Goal: Book appointment/travel/reservation

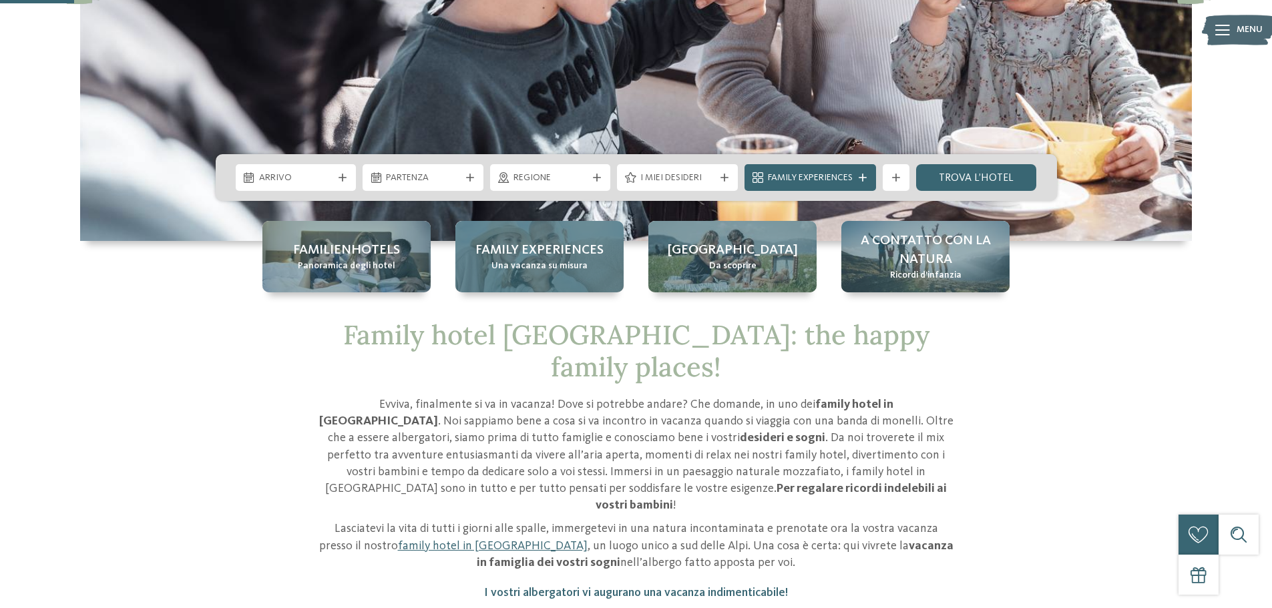
click at [611, 284] on div "Family experiences Una vacanza su misura" at bounding box center [539, 256] width 168 height 71
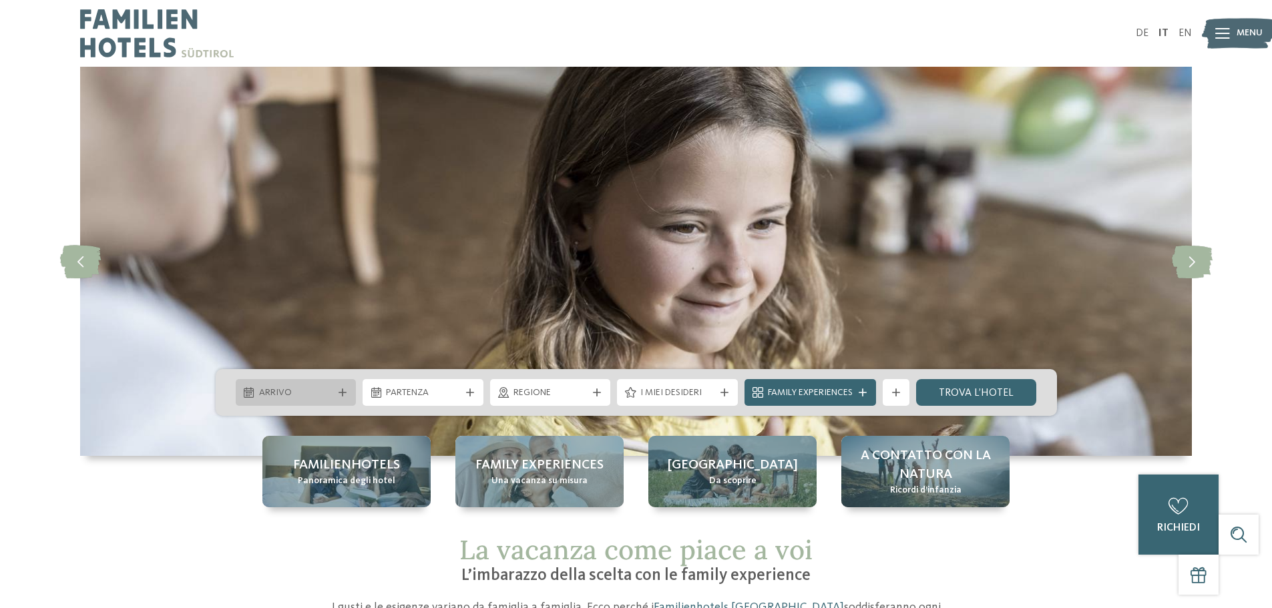
click at [336, 392] on div at bounding box center [342, 393] width 13 height 8
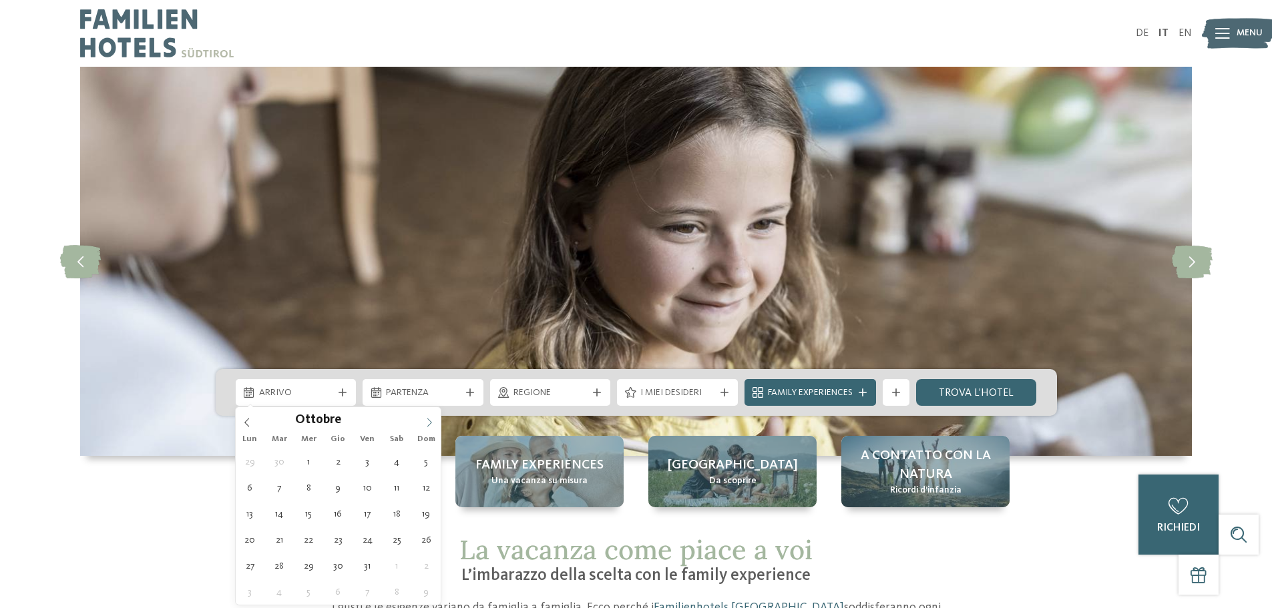
click at [425, 429] on span at bounding box center [429, 418] width 23 height 23
type input "****"
click at [425, 429] on span at bounding box center [429, 418] width 23 height 23
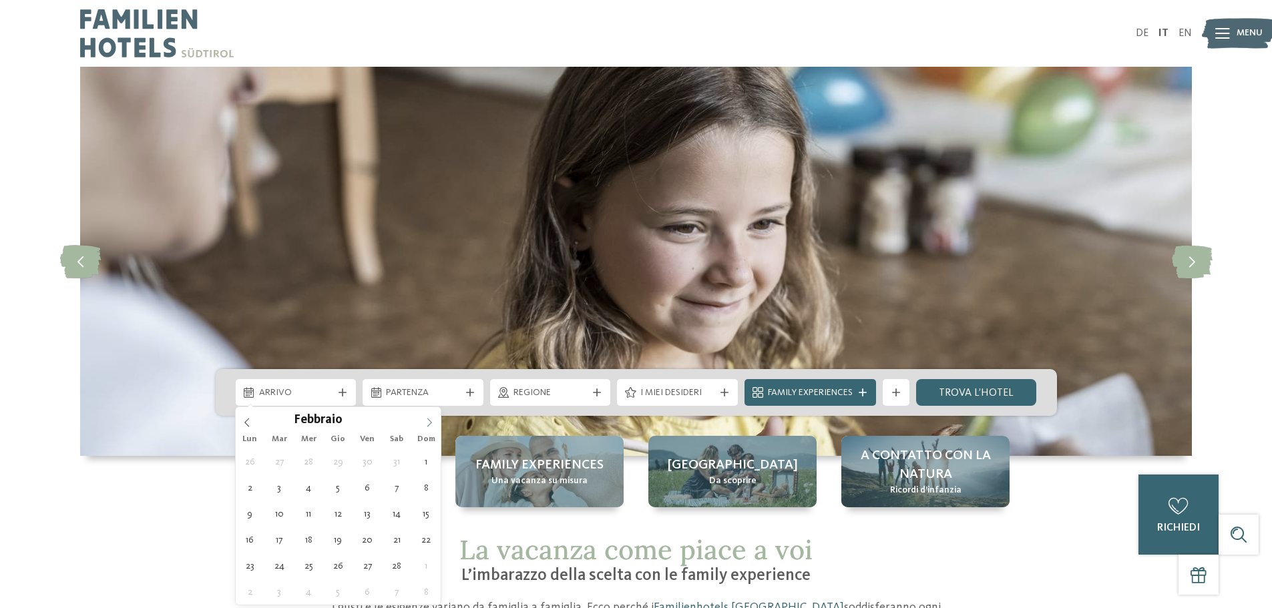
click at [425, 429] on span at bounding box center [429, 418] width 23 height 23
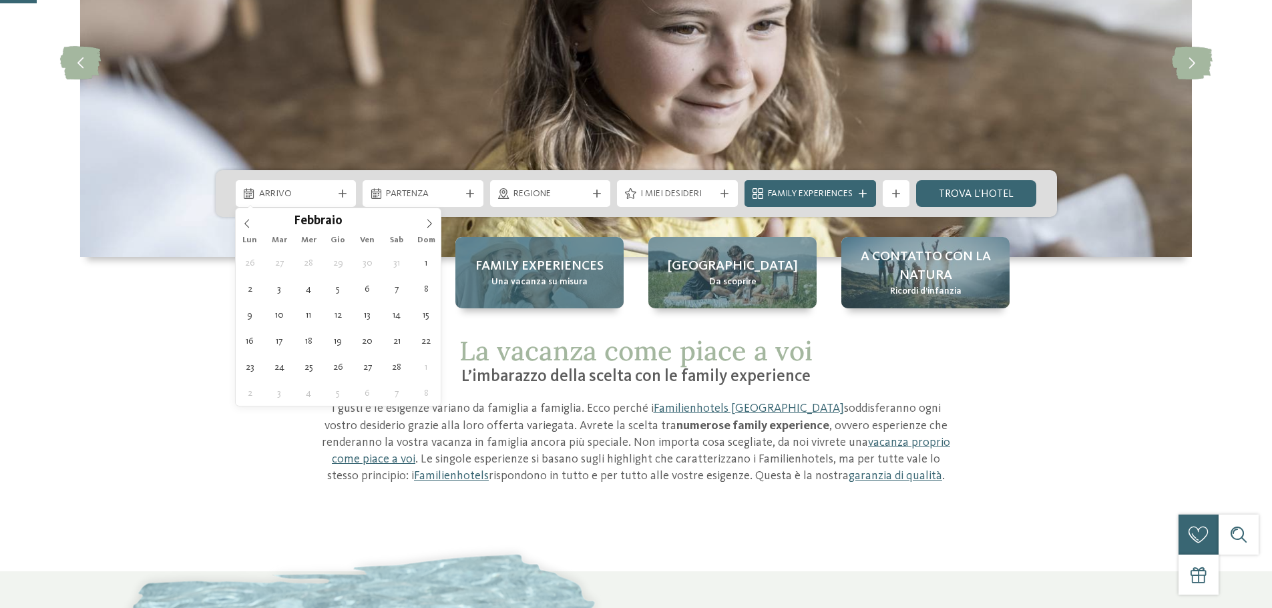
scroll to position [200, 0]
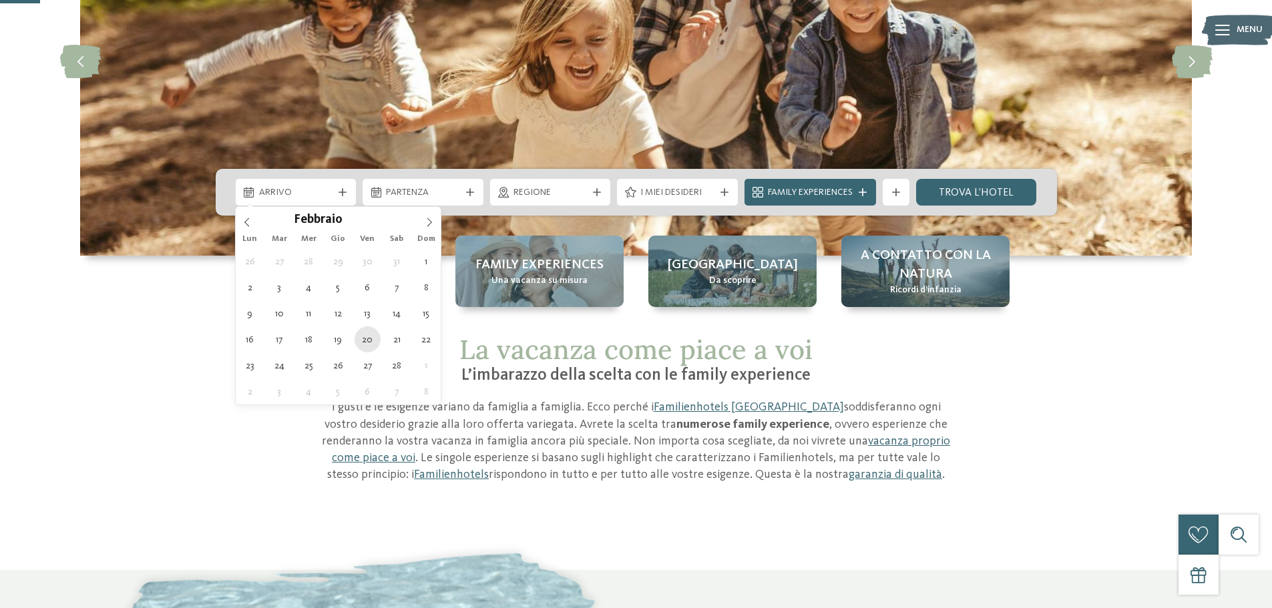
type div "20.02.2026"
type input "****"
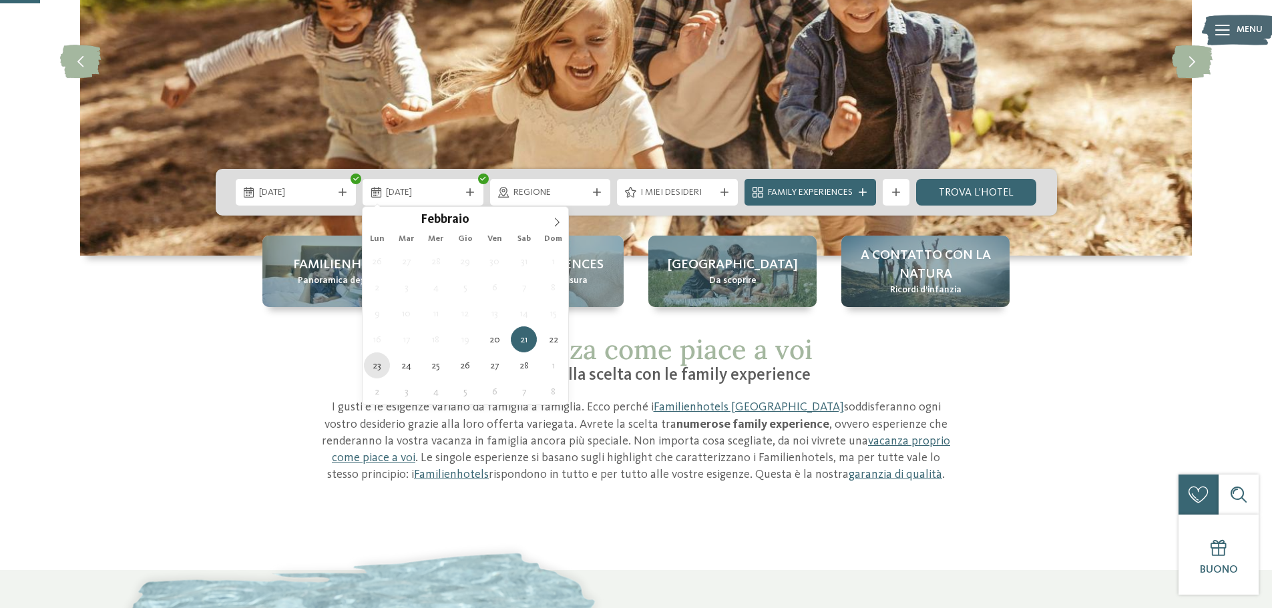
type div "23.02.2026"
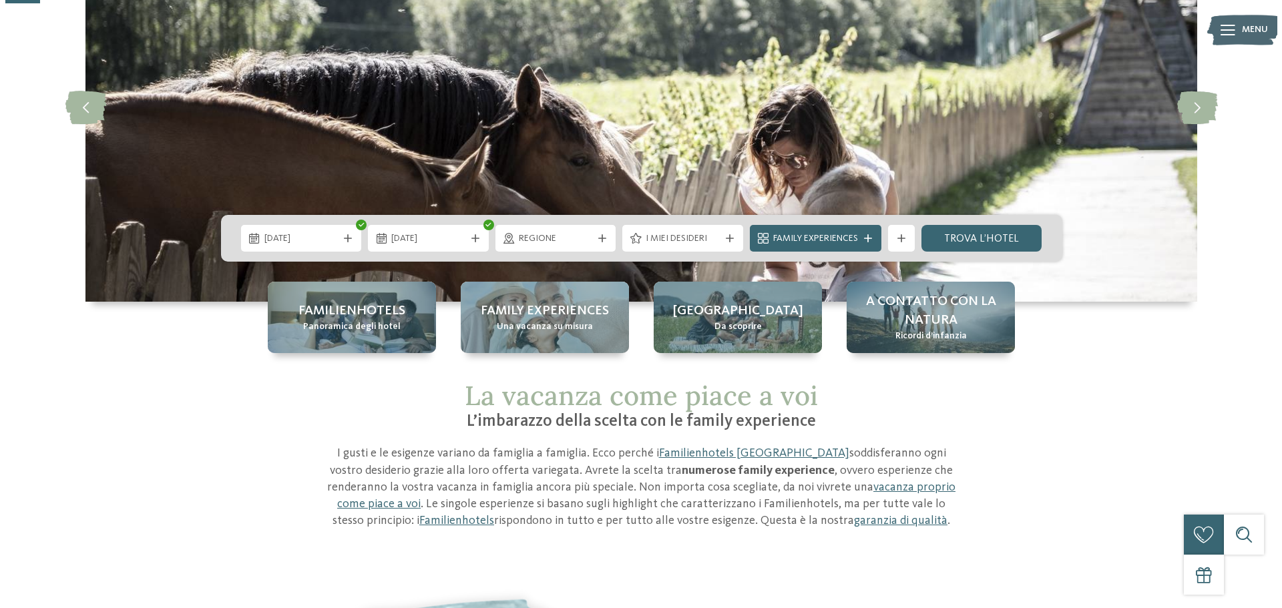
scroll to position [134, 0]
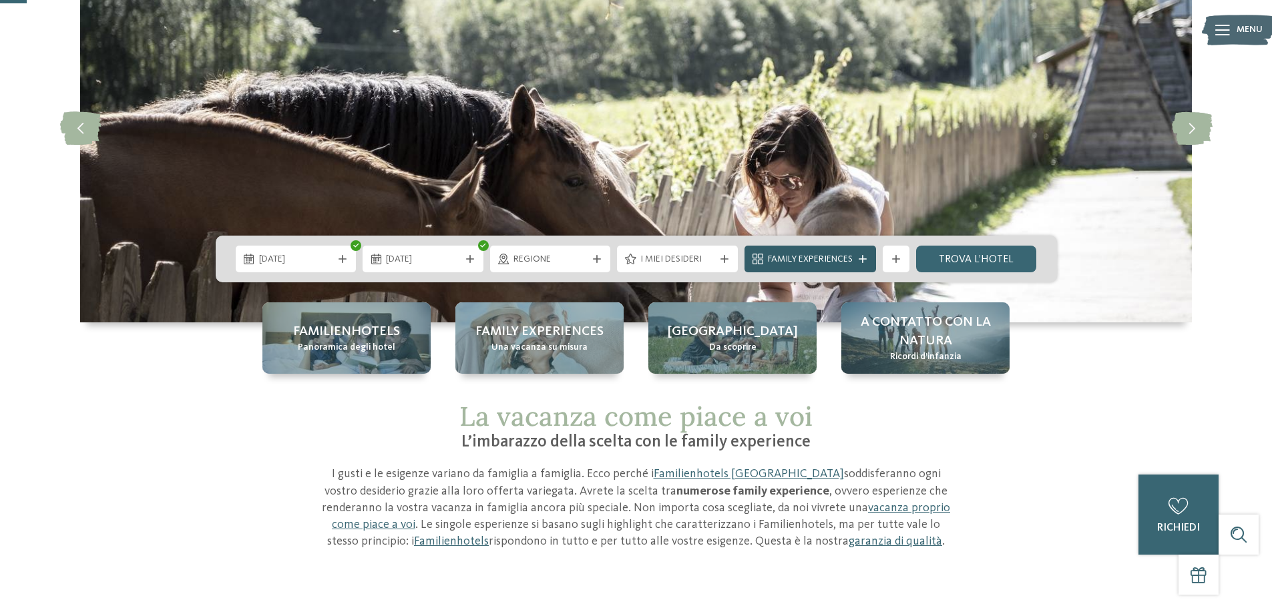
click at [845, 262] on span "Family Experiences" at bounding box center [810, 259] width 85 height 13
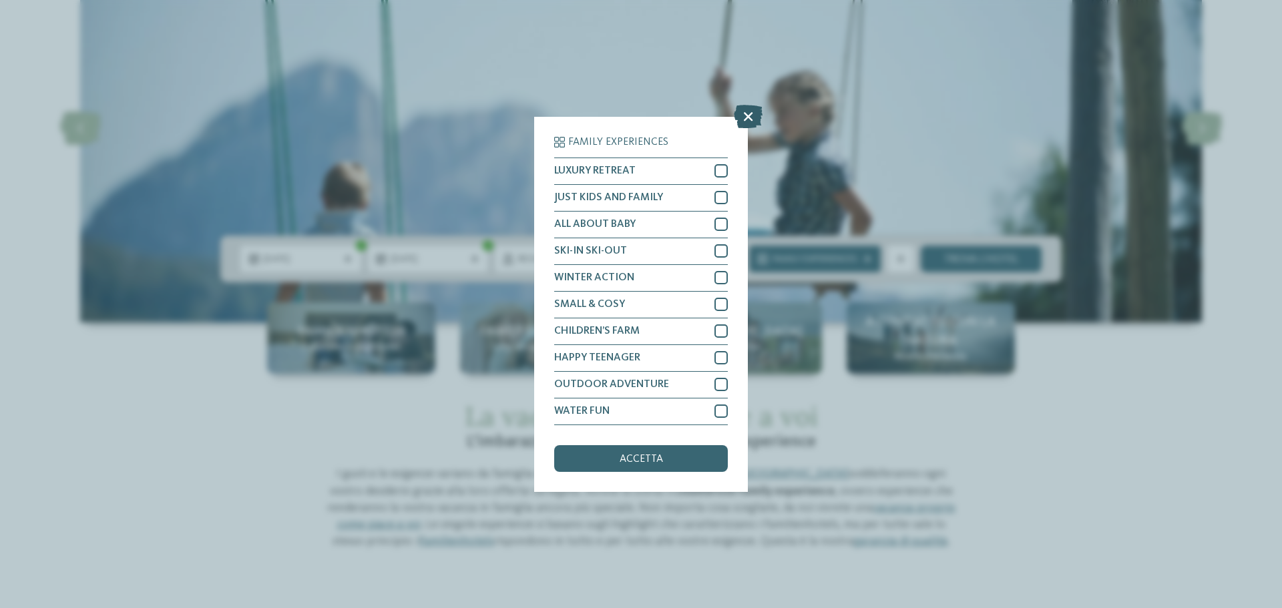
click at [754, 114] on icon at bounding box center [748, 115] width 29 height 23
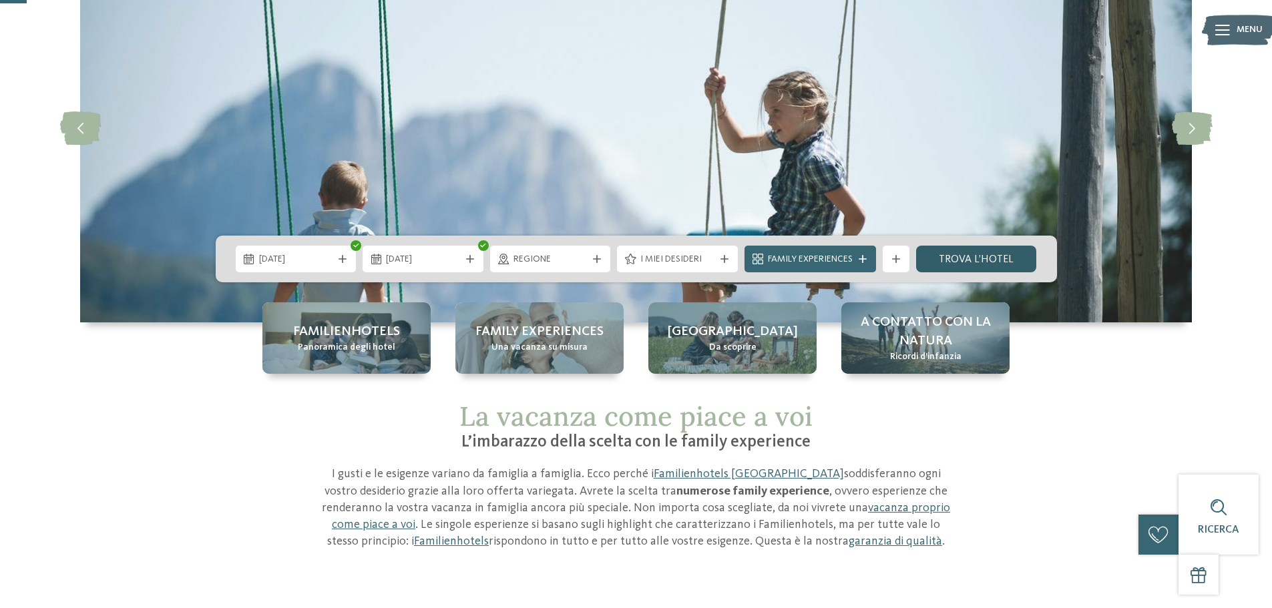
click at [1006, 260] on link "trova l’hotel" at bounding box center [976, 259] width 121 height 27
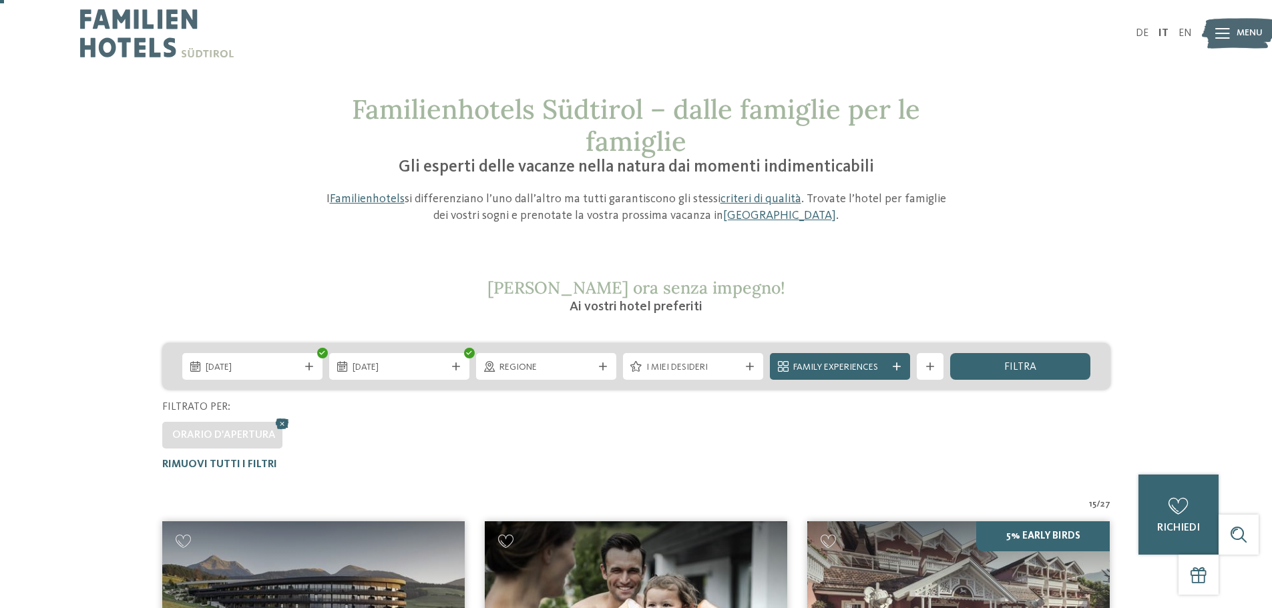
scroll to position [67, 0]
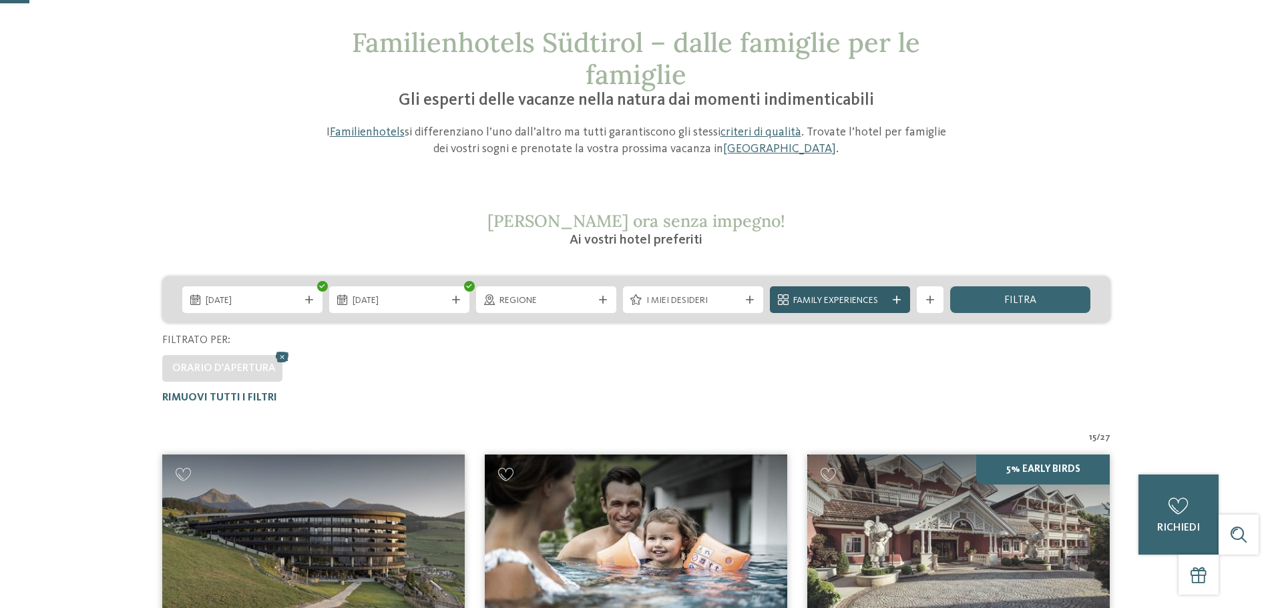
click at [817, 297] on span "Family Experiences" at bounding box center [839, 300] width 93 height 13
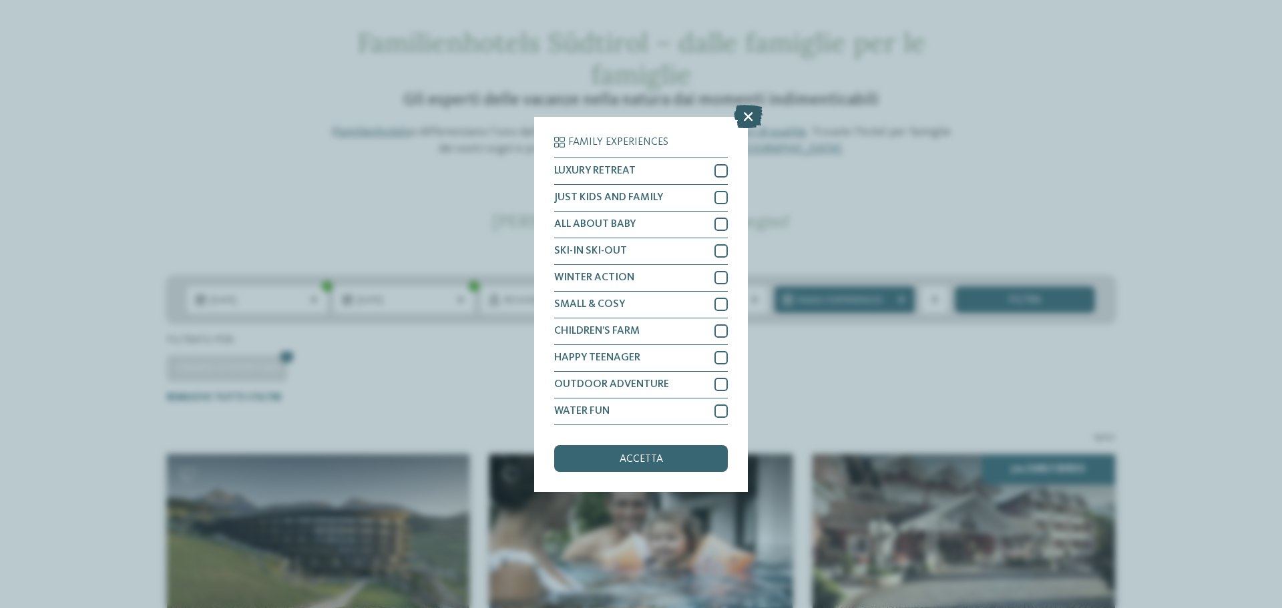
click at [744, 117] on icon at bounding box center [748, 115] width 29 height 23
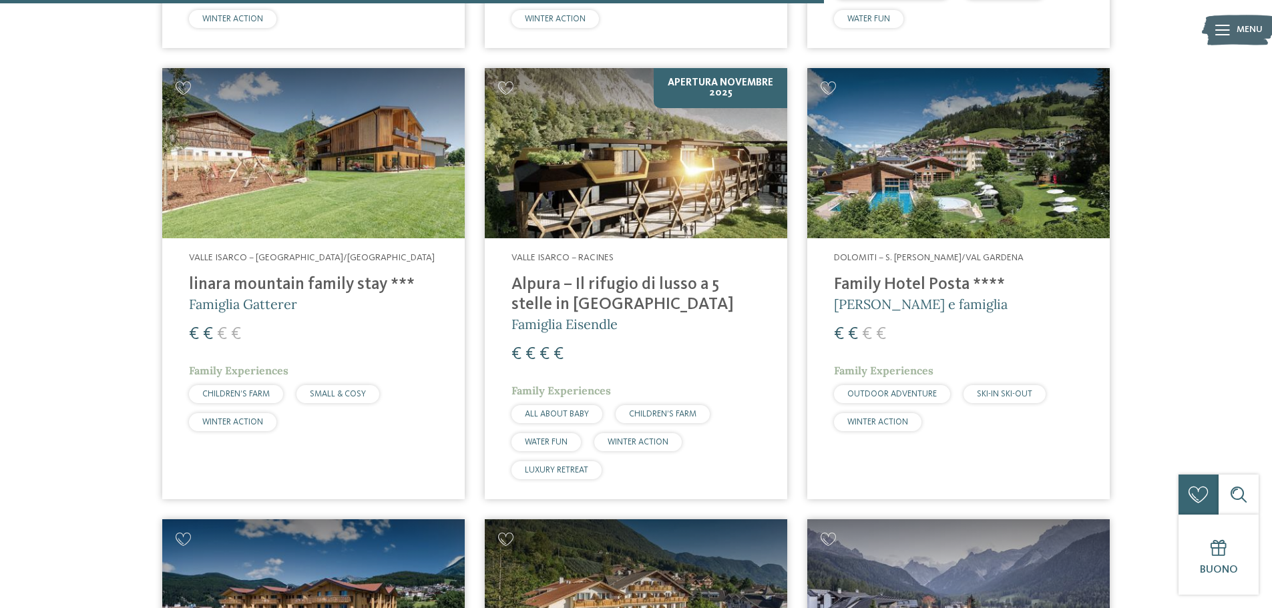
scroll to position [1870, 0]
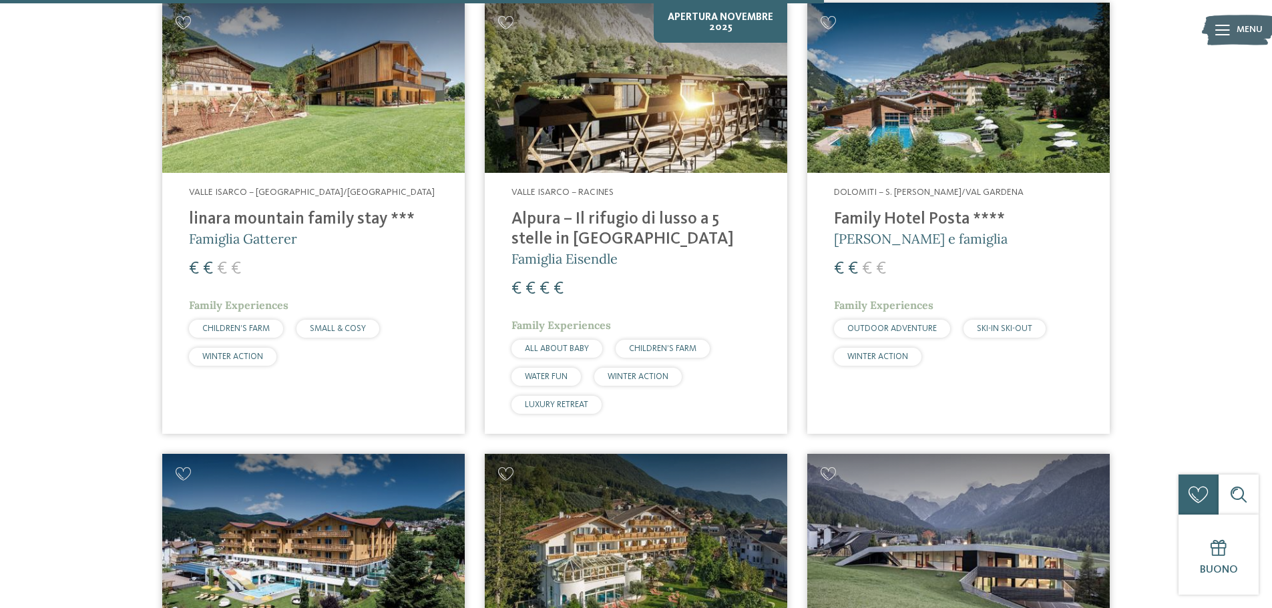
click at [712, 207] on div "Valle Isarco – Racines Alpura – Il rifugio di lusso a 5 stelle in Alto Adige Fa…" at bounding box center [636, 303] width 302 height 260
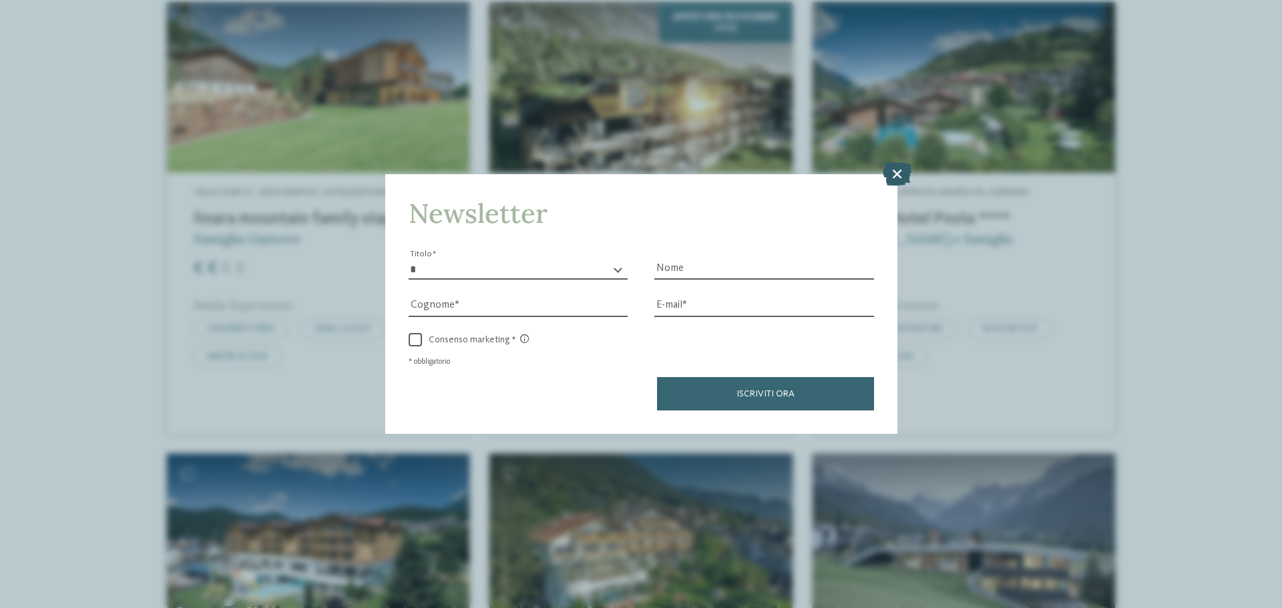
click at [893, 172] on icon at bounding box center [897, 173] width 29 height 23
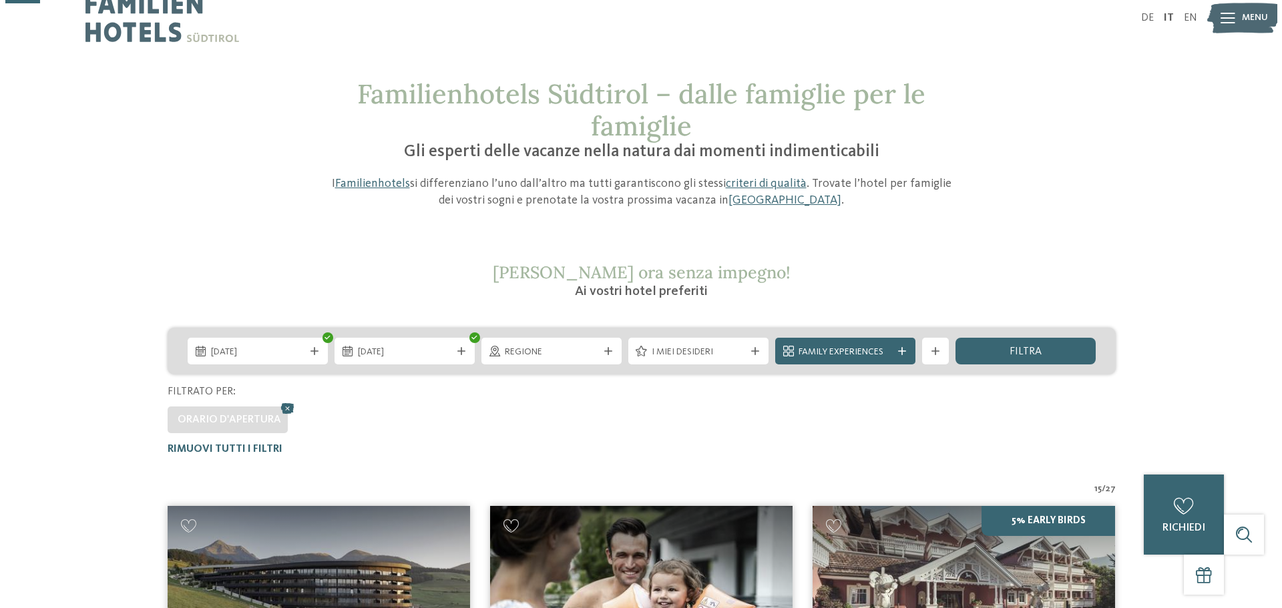
scroll to position [15, 0]
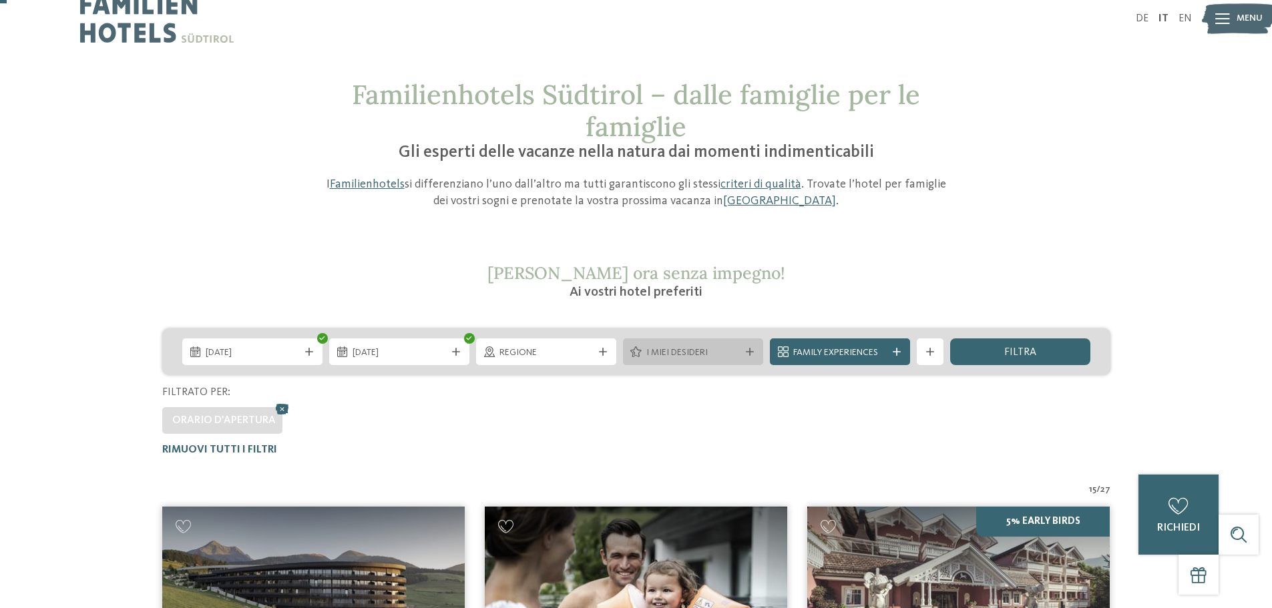
click at [719, 343] on div "I miei desideri" at bounding box center [693, 352] width 140 height 27
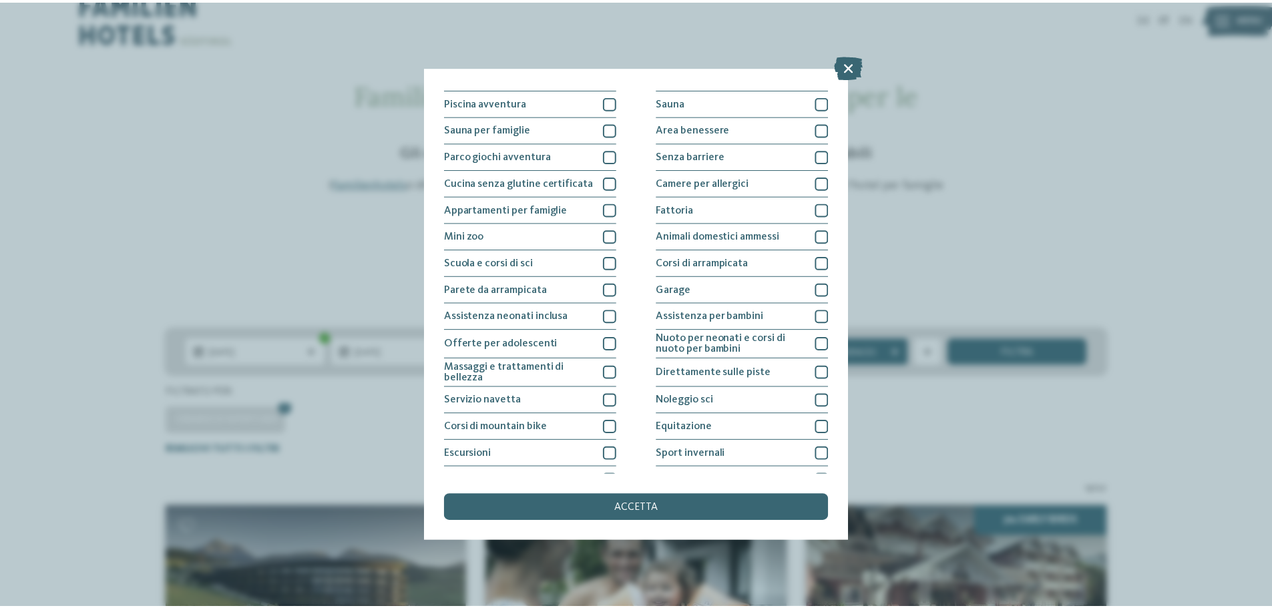
scroll to position [0, 0]
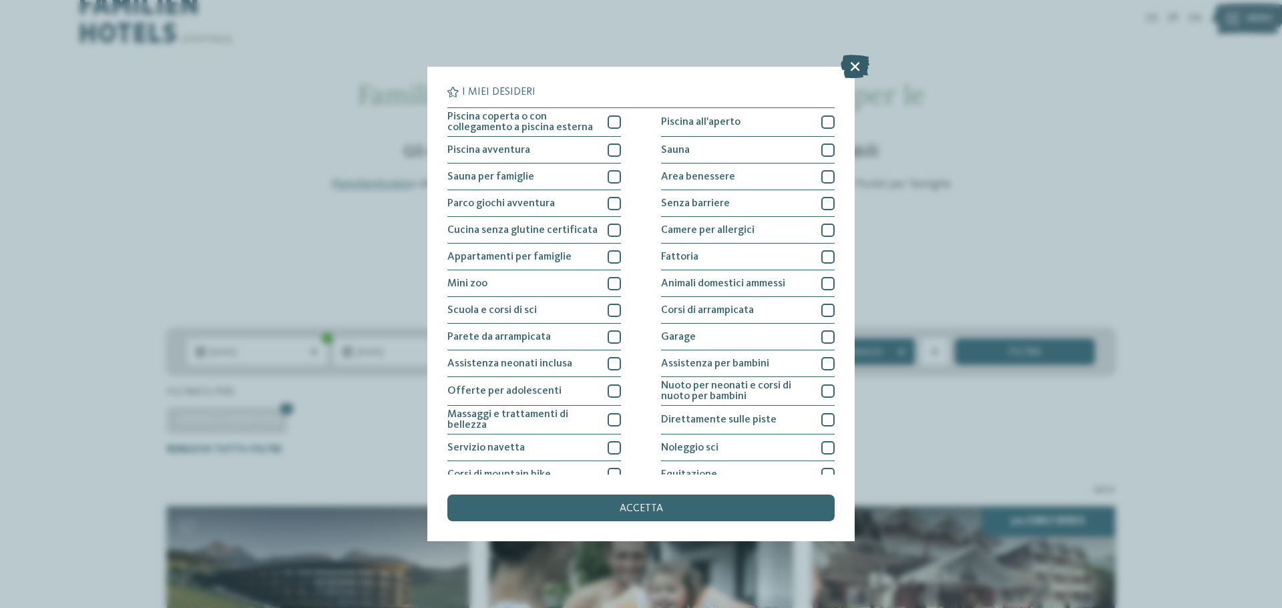
click at [865, 63] on icon at bounding box center [855, 66] width 29 height 23
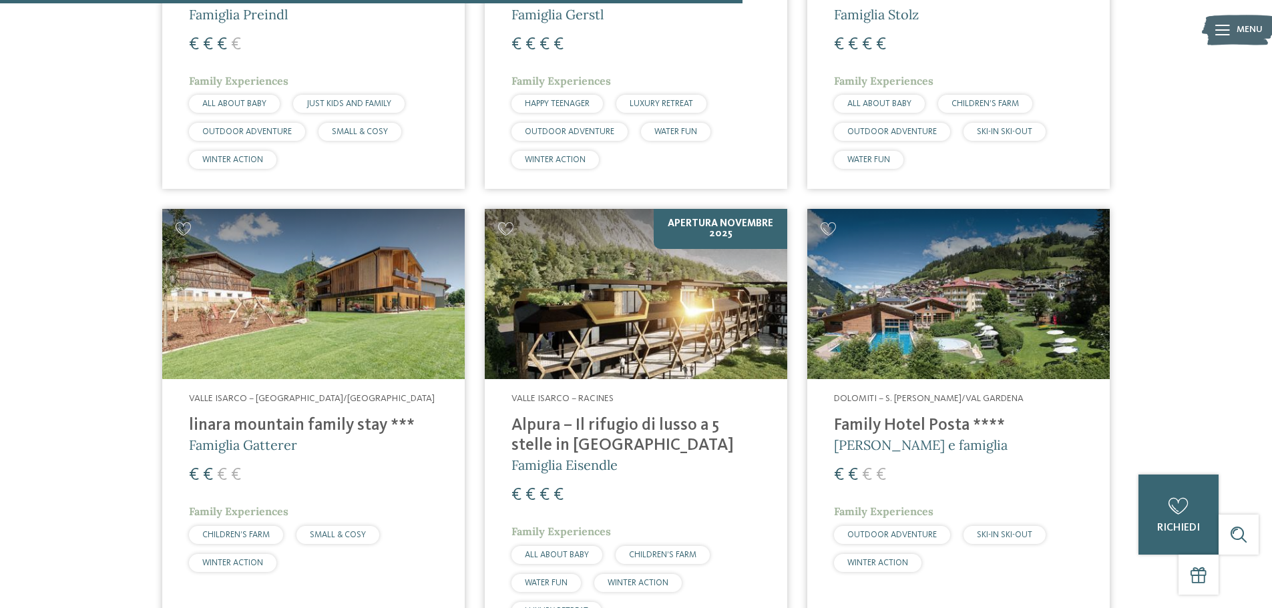
scroll to position [1684, 0]
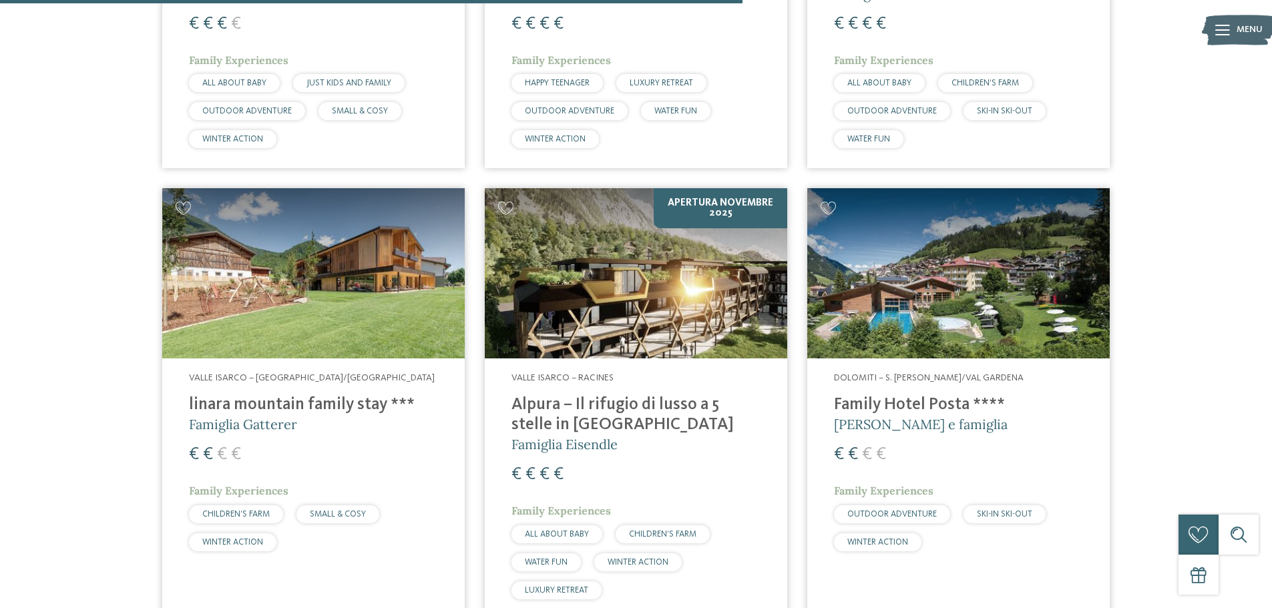
click at [316, 404] on h4 "linara mountain family stay ***" at bounding box center [313, 405] width 249 height 20
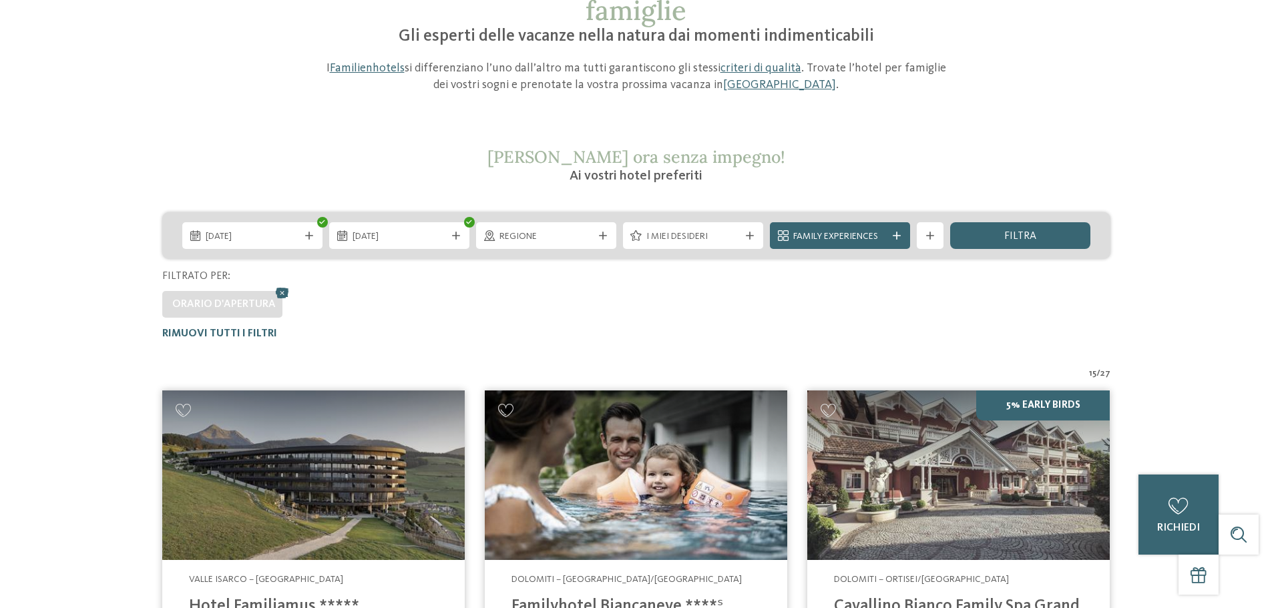
scroll to position [0, 0]
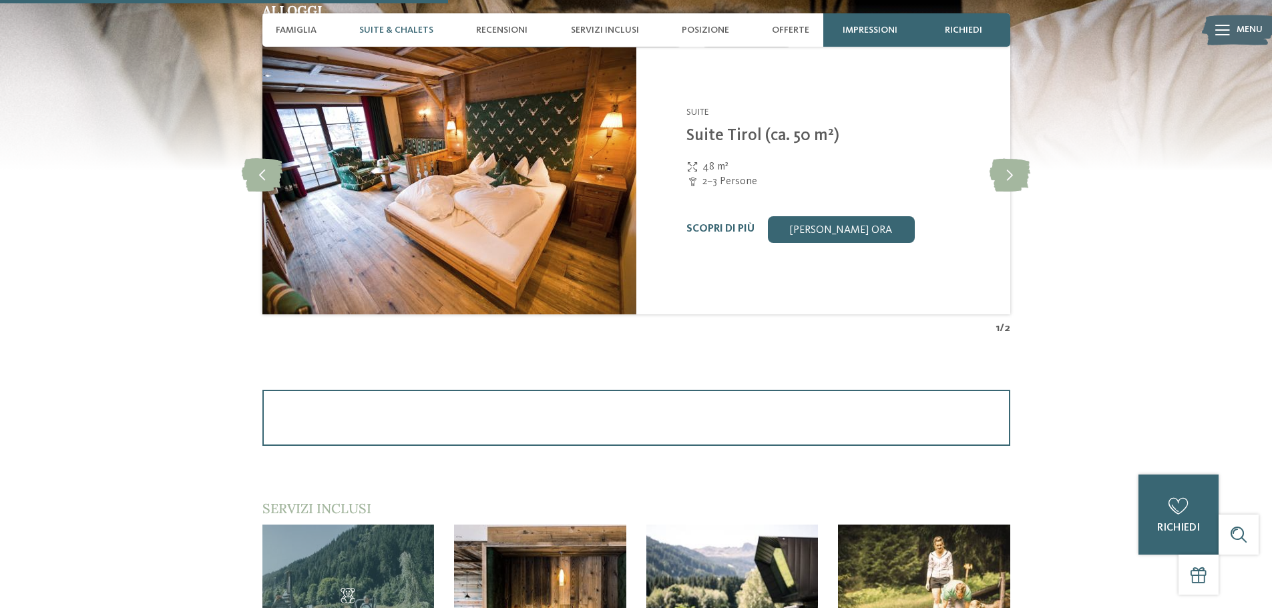
scroll to position [1469, 0]
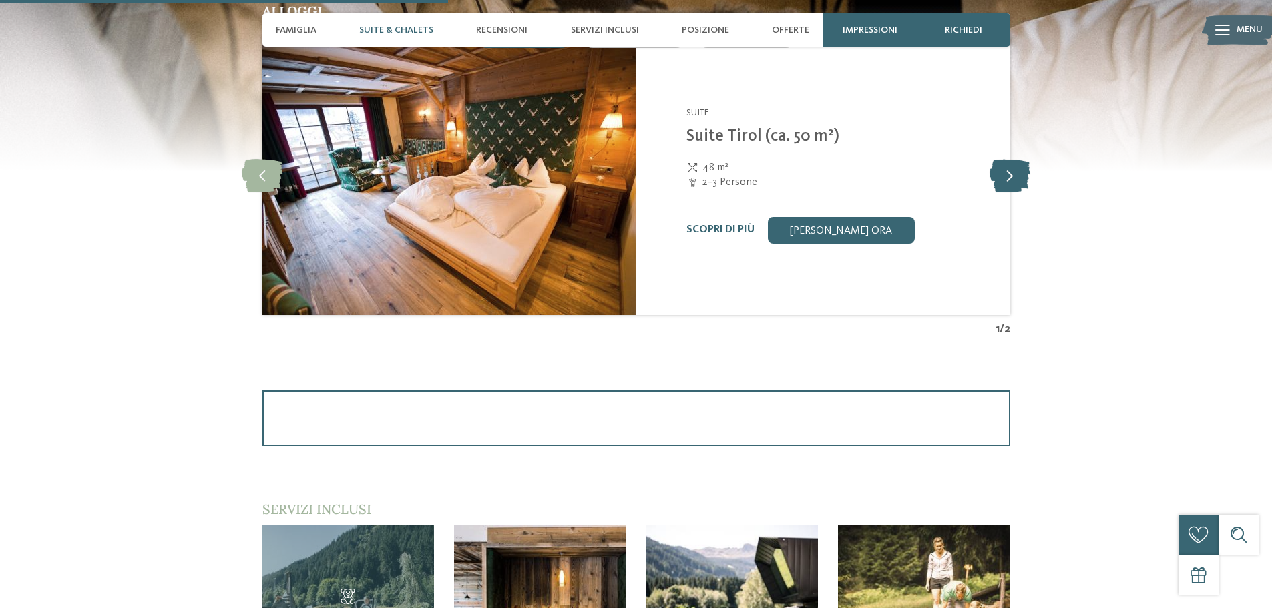
click at [1016, 175] on icon at bounding box center [1010, 174] width 41 height 33
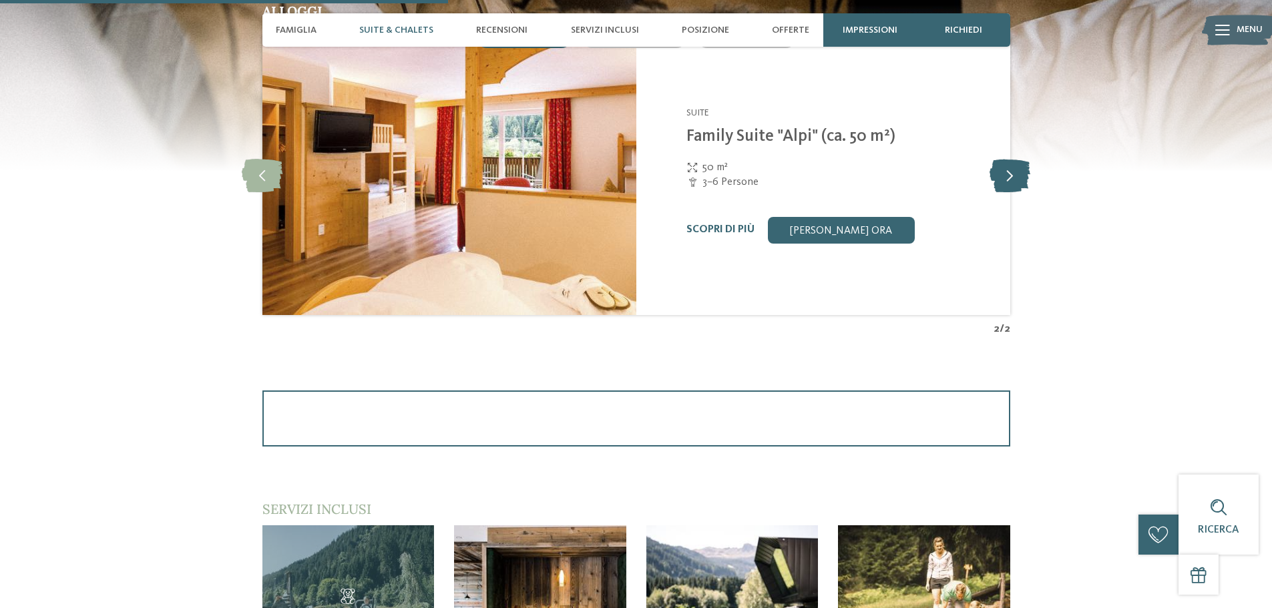
click at [1016, 175] on icon at bounding box center [1010, 174] width 41 height 33
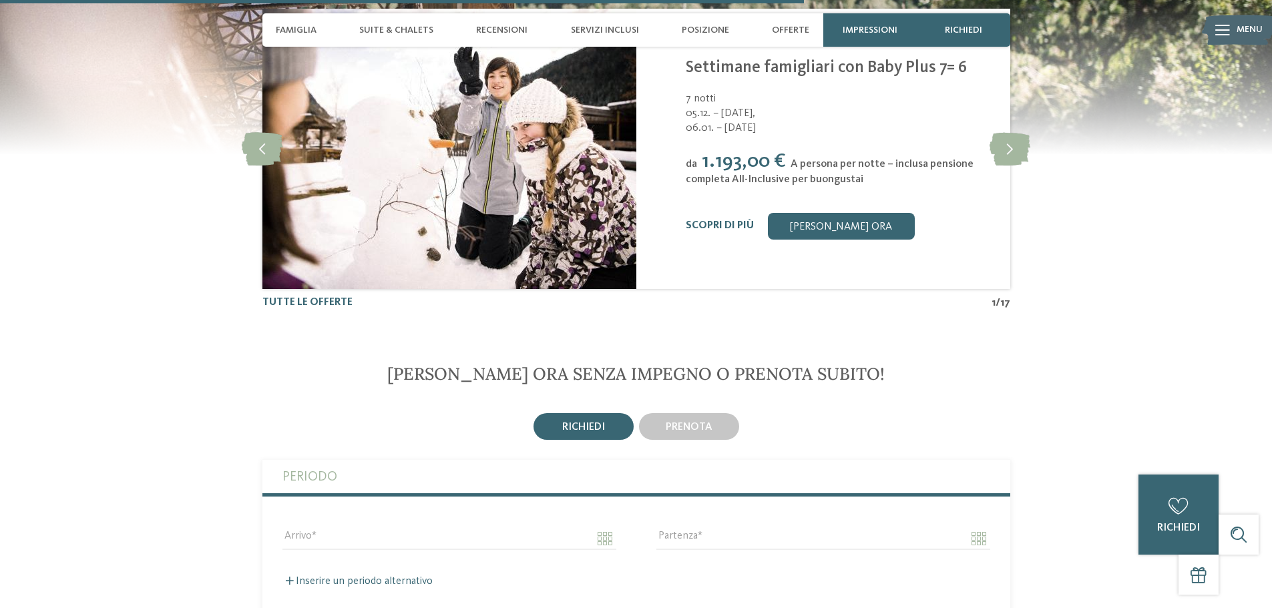
scroll to position [2604, 0]
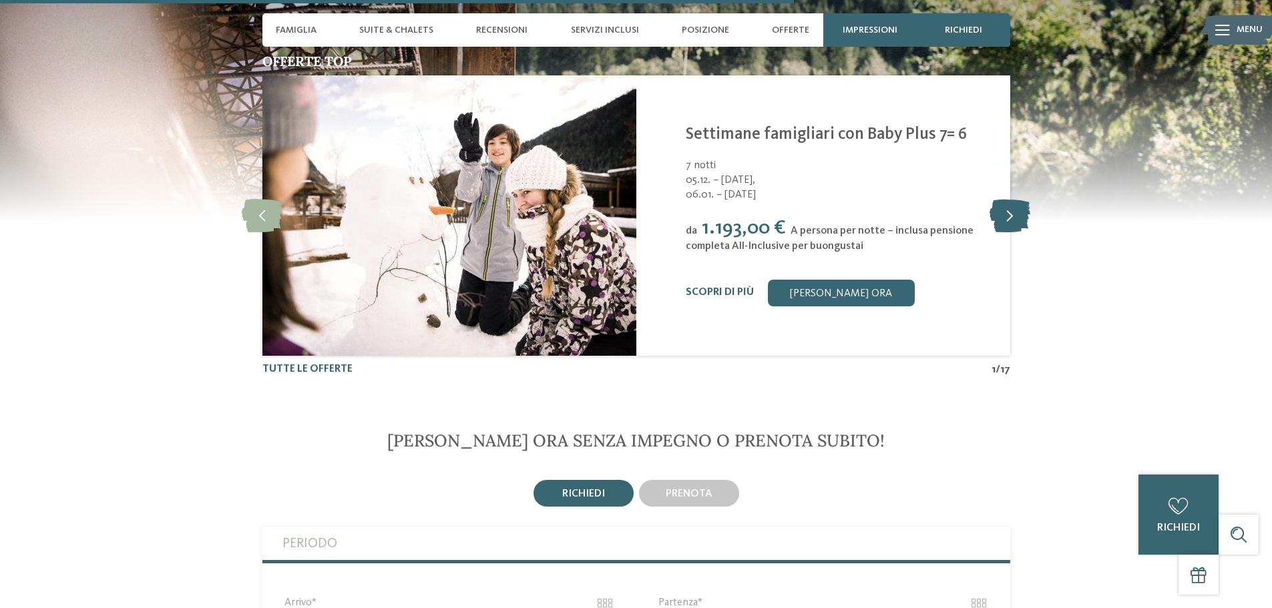
click at [1012, 220] on icon at bounding box center [1010, 215] width 41 height 33
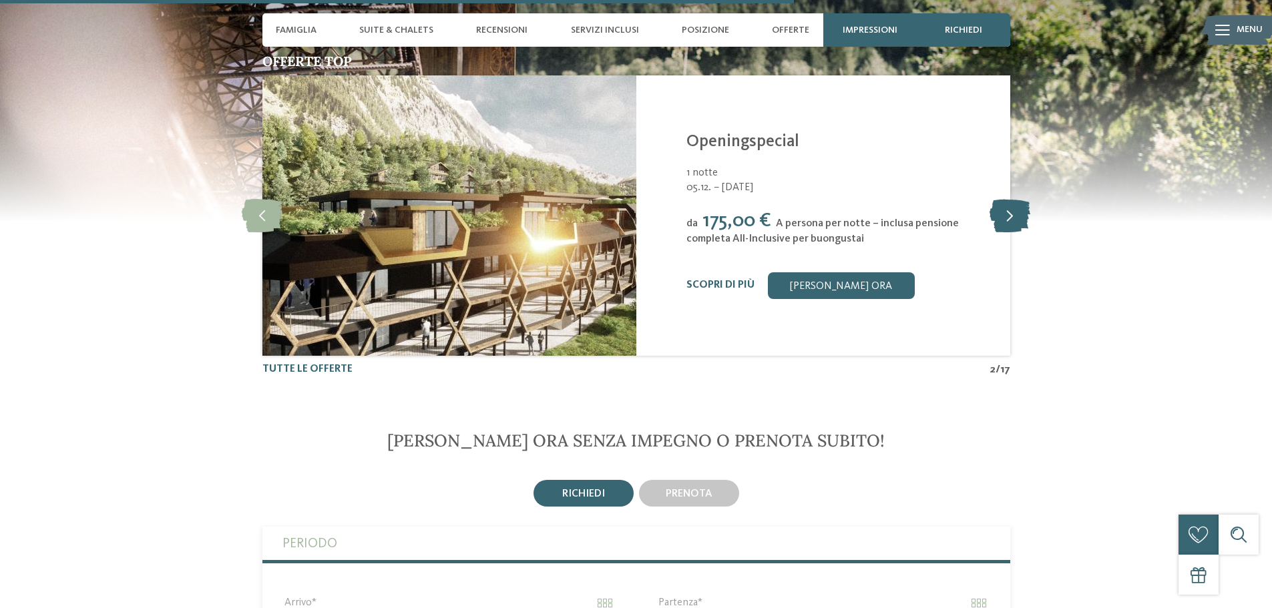
click at [1012, 220] on icon at bounding box center [1010, 215] width 41 height 33
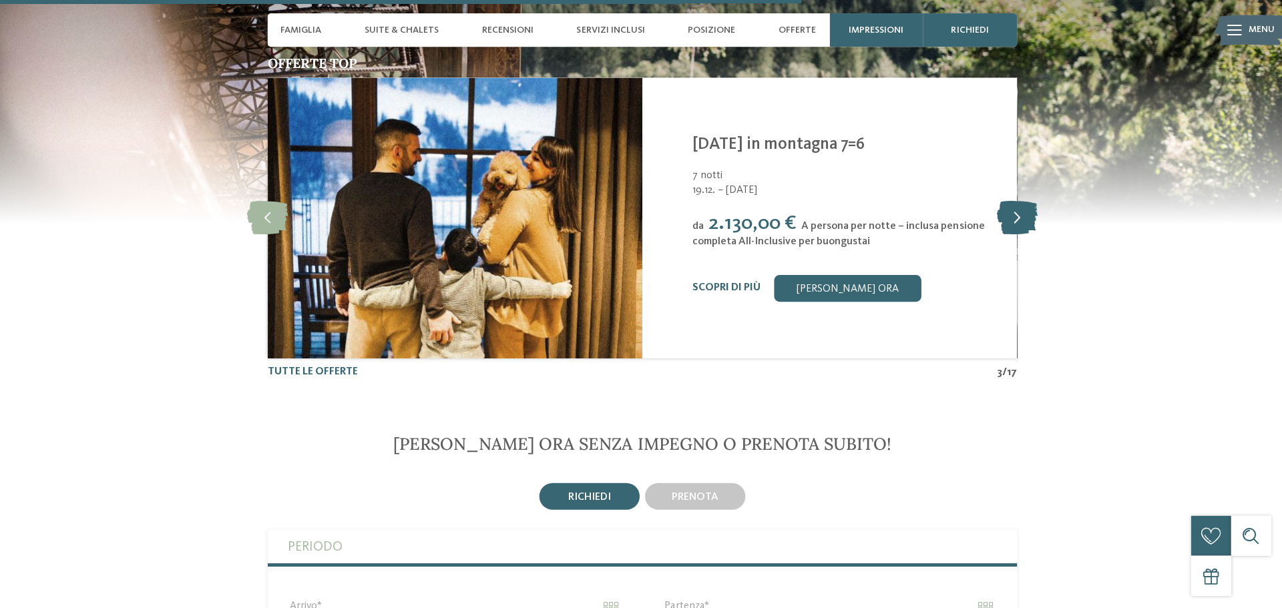
click at [0, 0] on div "Newsletter * ****** ******* ******** ****** Titolo Nome Cognome Fax" at bounding box center [0, 0] width 0 height 0
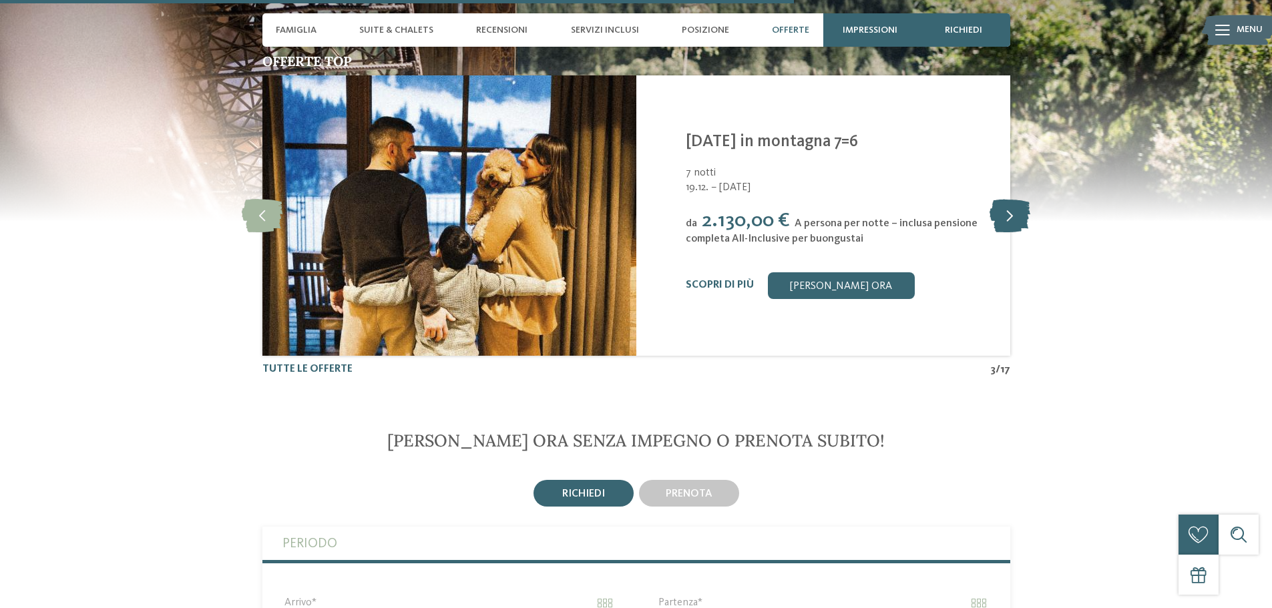
click at [1012, 220] on icon at bounding box center [1010, 215] width 41 height 33
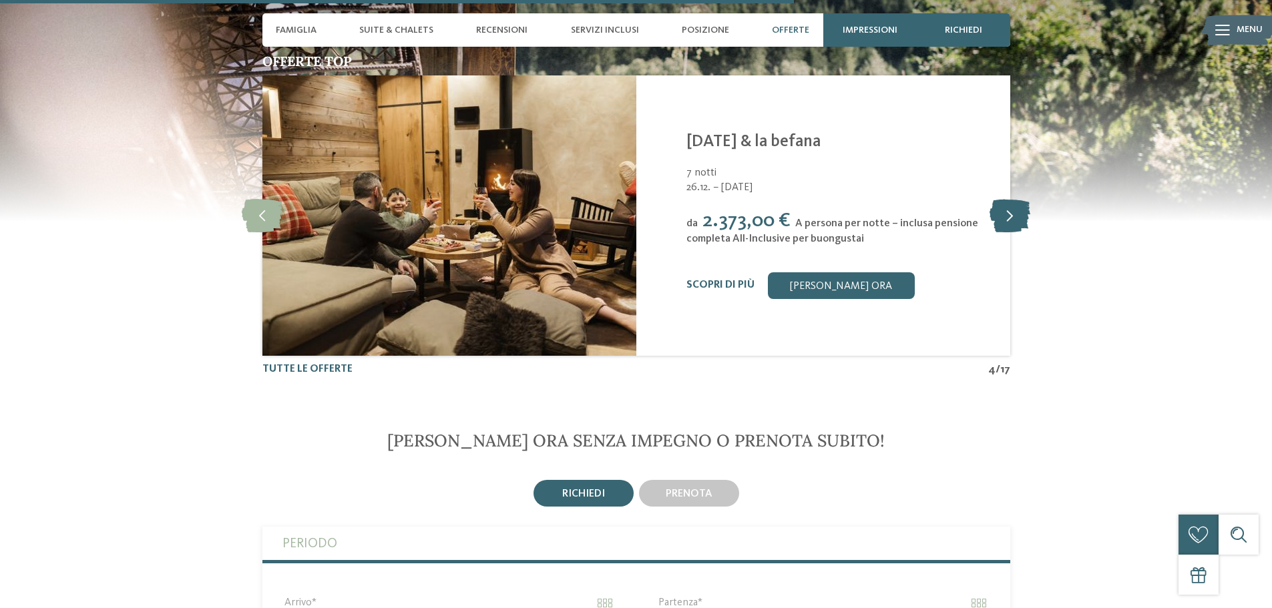
click at [1010, 217] on icon at bounding box center [1010, 215] width 41 height 33
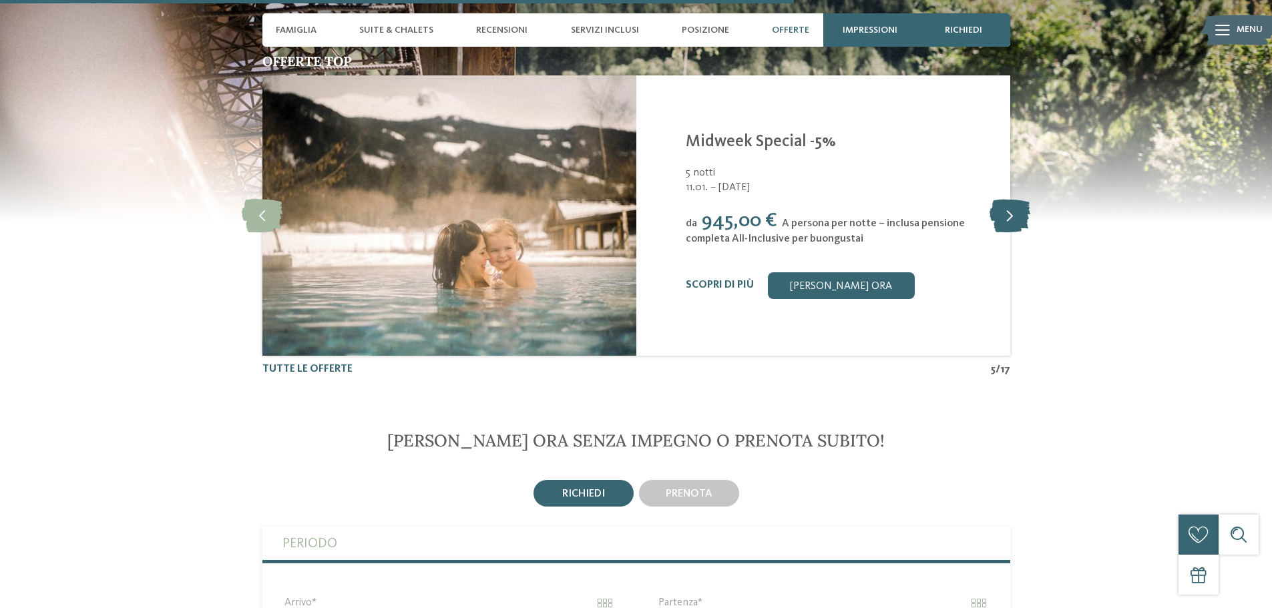
click at [1010, 217] on icon at bounding box center [1010, 215] width 41 height 33
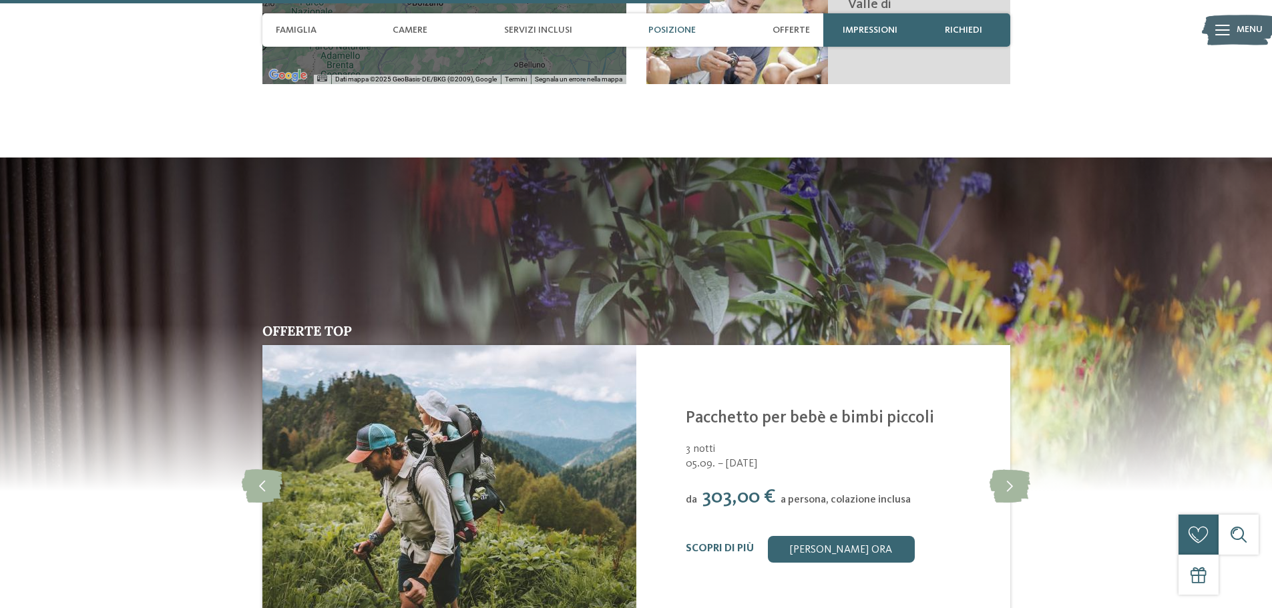
scroll to position [2671, 0]
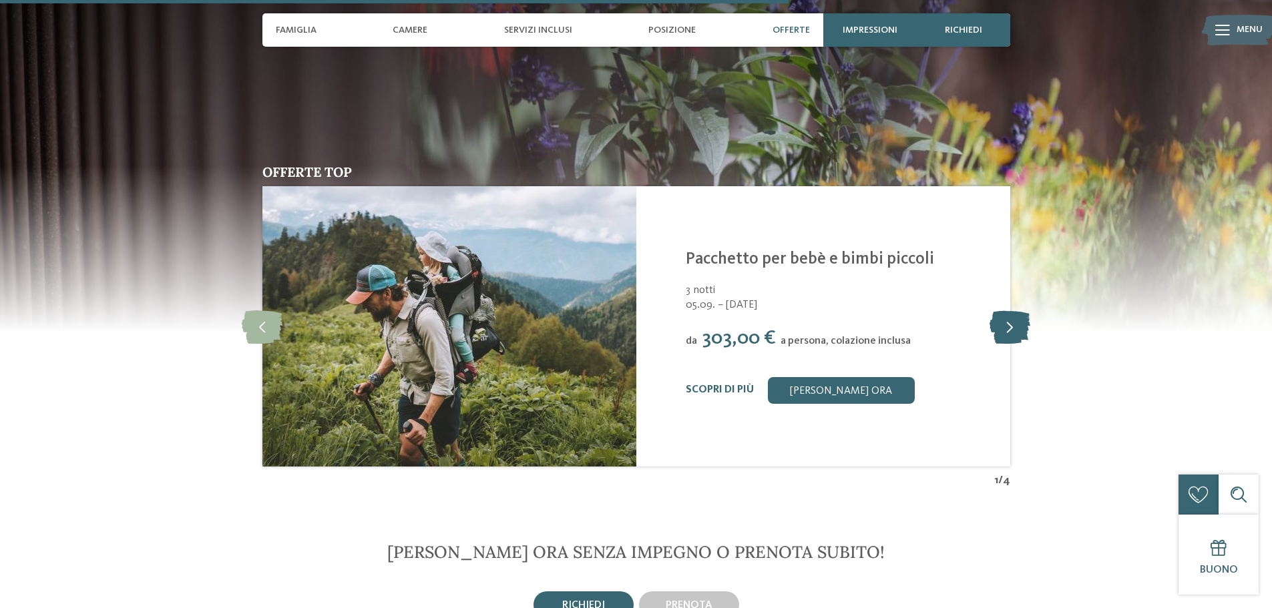
click at [1012, 310] on icon at bounding box center [1010, 326] width 41 height 33
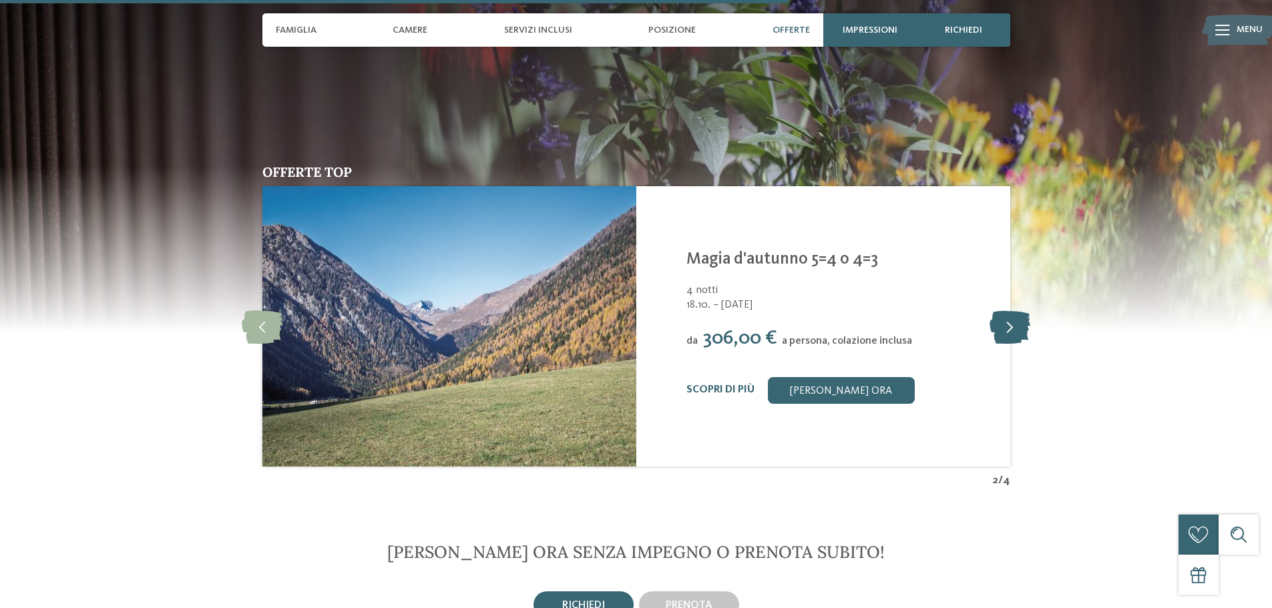
click at [1012, 310] on icon at bounding box center [1010, 326] width 41 height 33
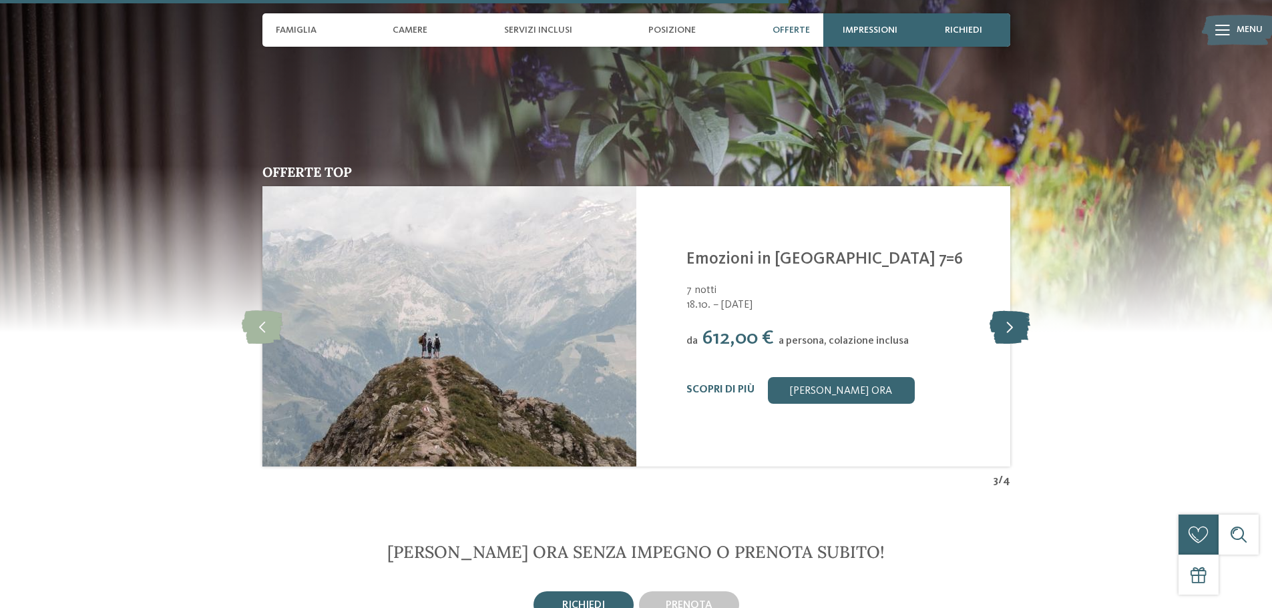
click at [1014, 310] on icon at bounding box center [1010, 326] width 41 height 33
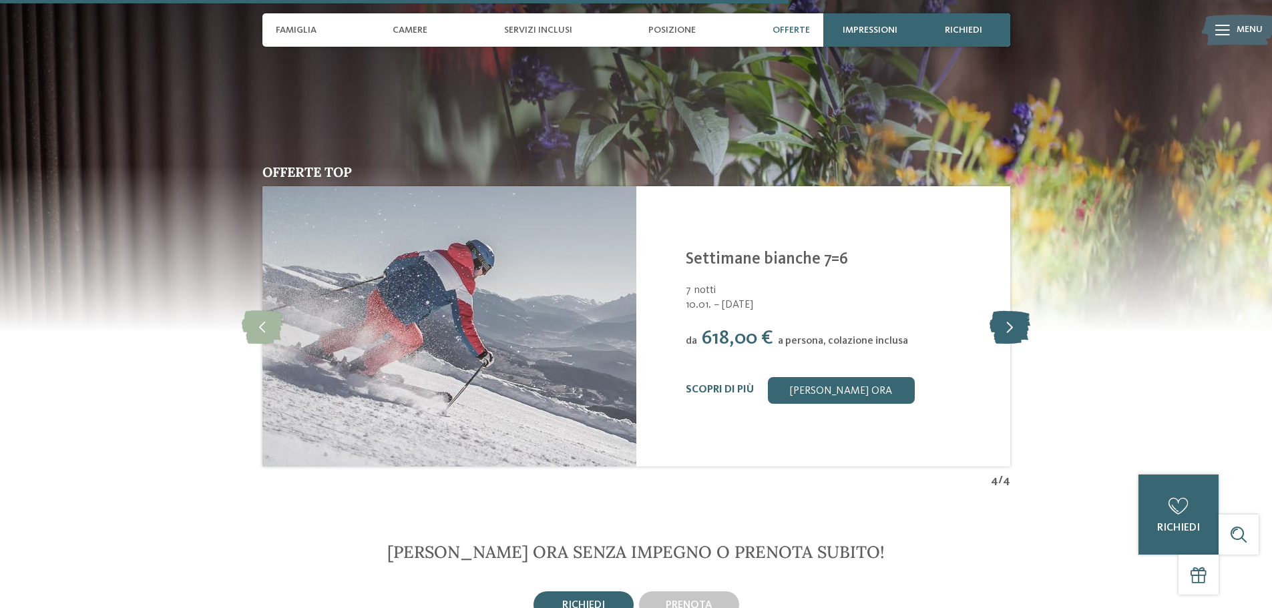
click at [1018, 310] on icon at bounding box center [1010, 326] width 41 height 33
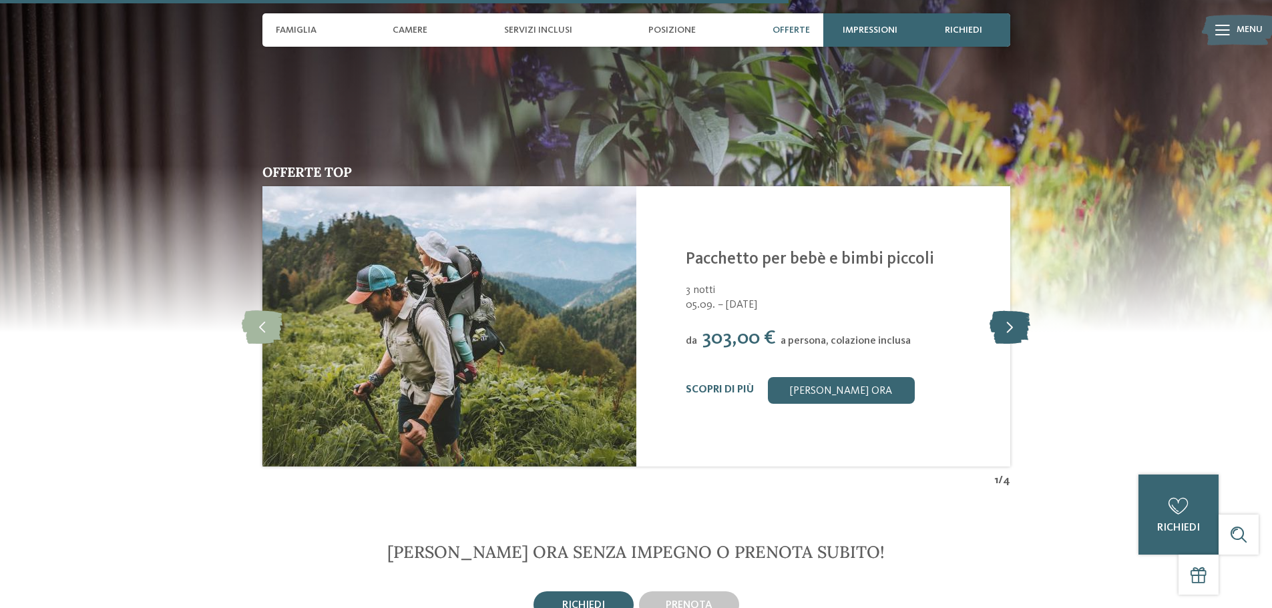
click at [1018, 310] on icon at bounding box center [1010, 326] width 41 height 33
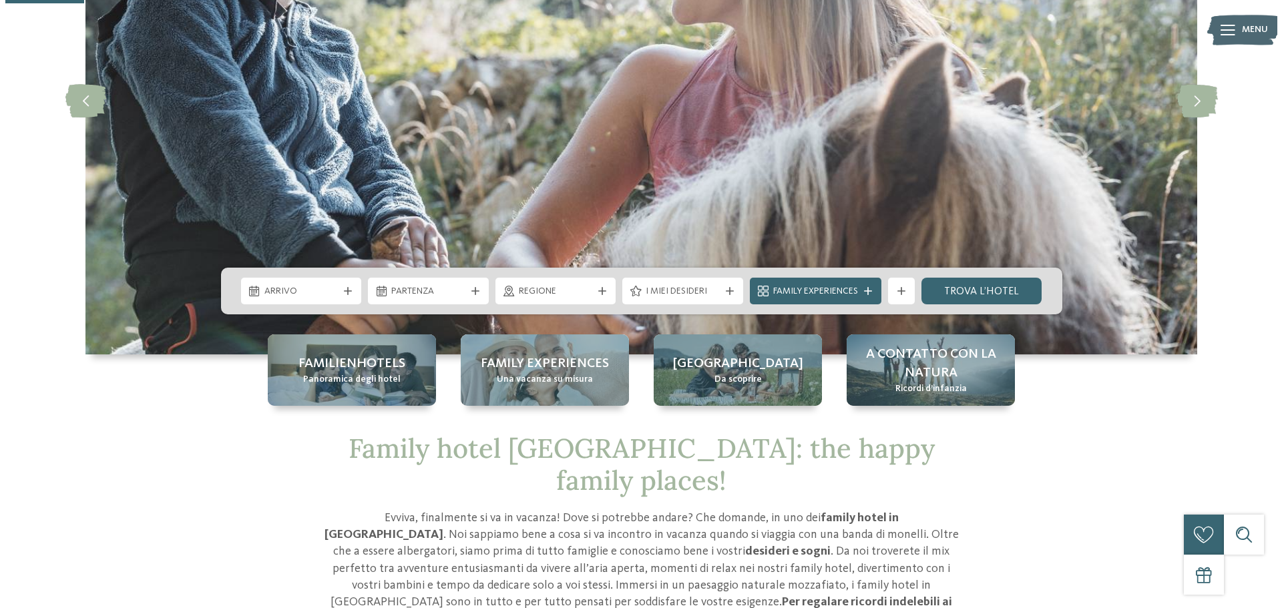
scroll to position [200, 0]
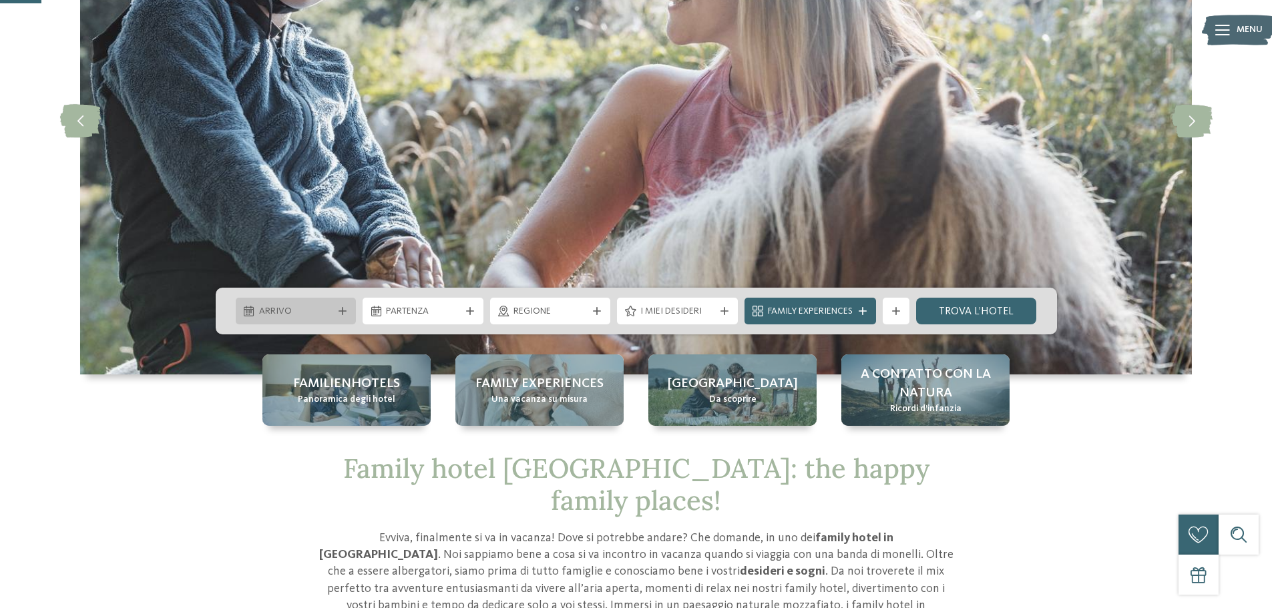
click at [341, 306] on div "Arrivo" at bounding box center [296, 311] width 121 height 27
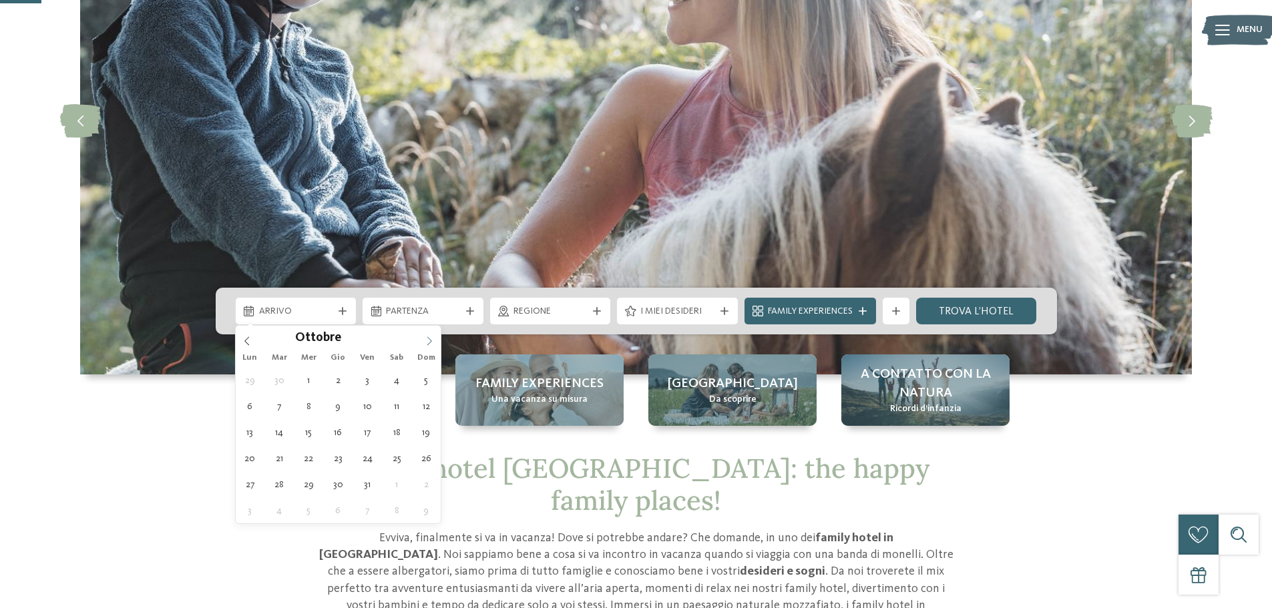
click at [422, 339] on span at bounding box center [429, 337] width 23 height 23
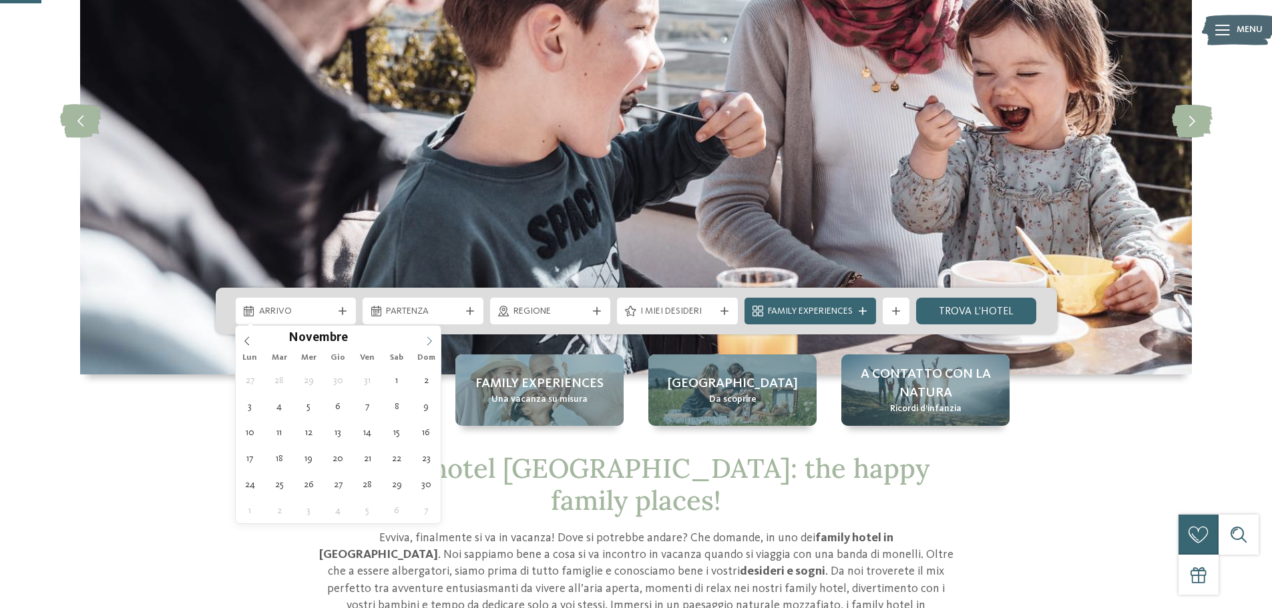
click at [422, 339] on span at bounding box center [429, 337] width 23 height 23
type input "****"
click at [422, 339] on span at bounding box center [429, 337] width 23 height 23
type div "[DATE]"
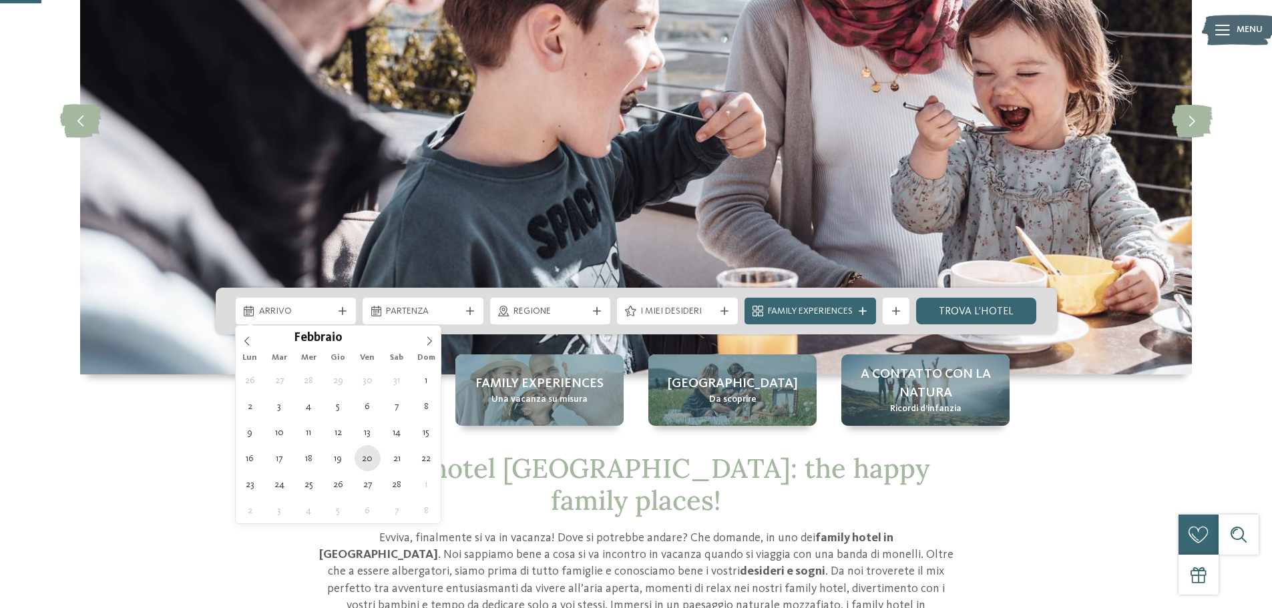
type input "****"
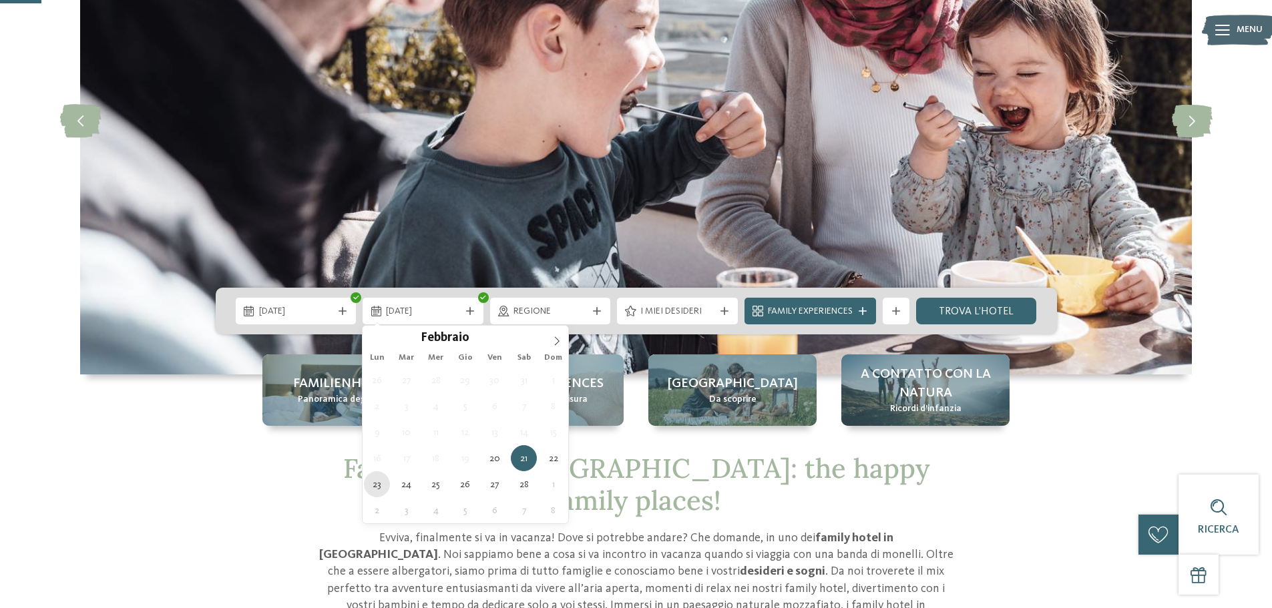
type div "[DATE]"
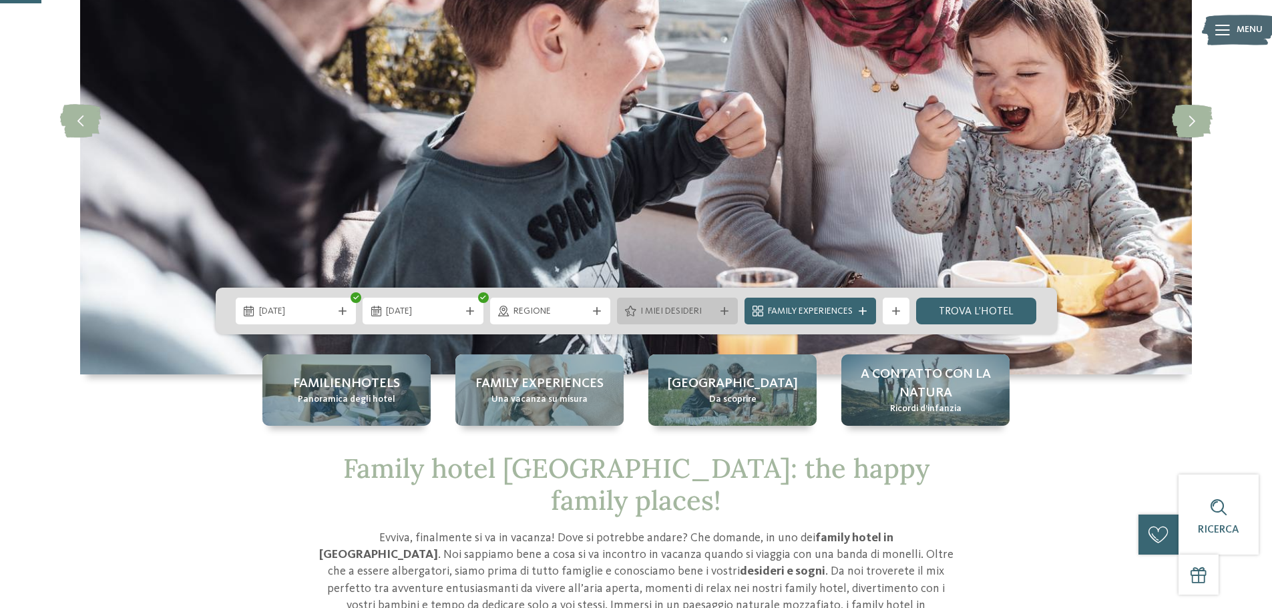
click at [676, 304] on div "I miei desideri" at bounding box center [677, 311] width 81 height 15
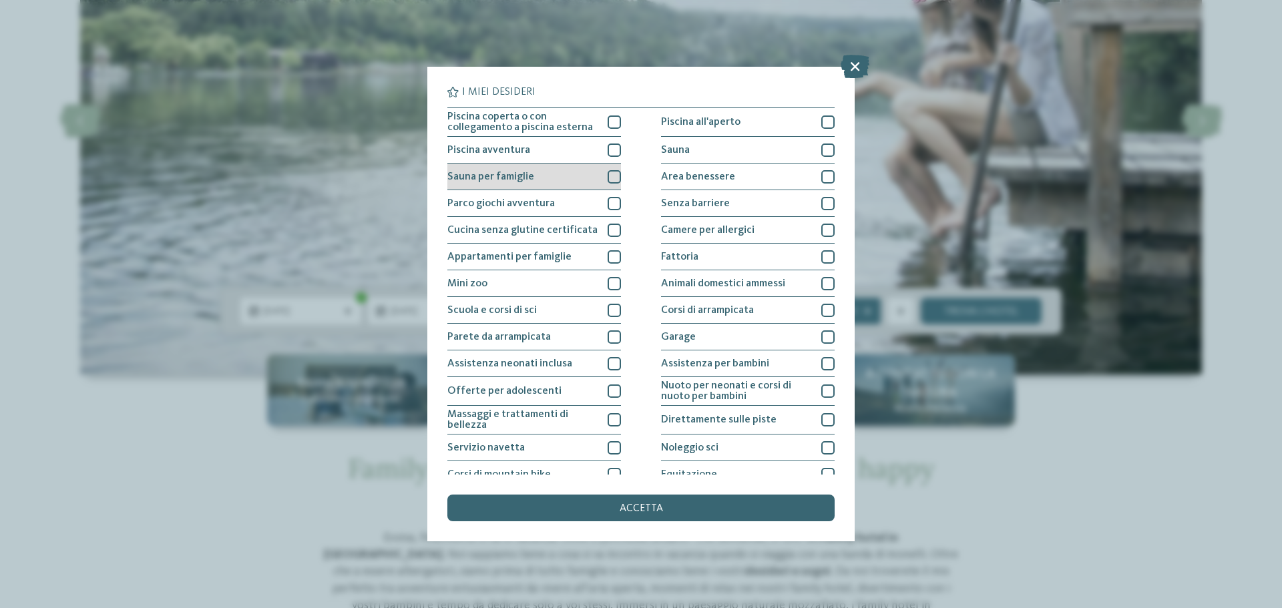
click at [616, 178] on div at bounding box center [614, 176] width 13 height 13
click at [608, 202] on div at bounding box center [614, 203] width 13 height 13
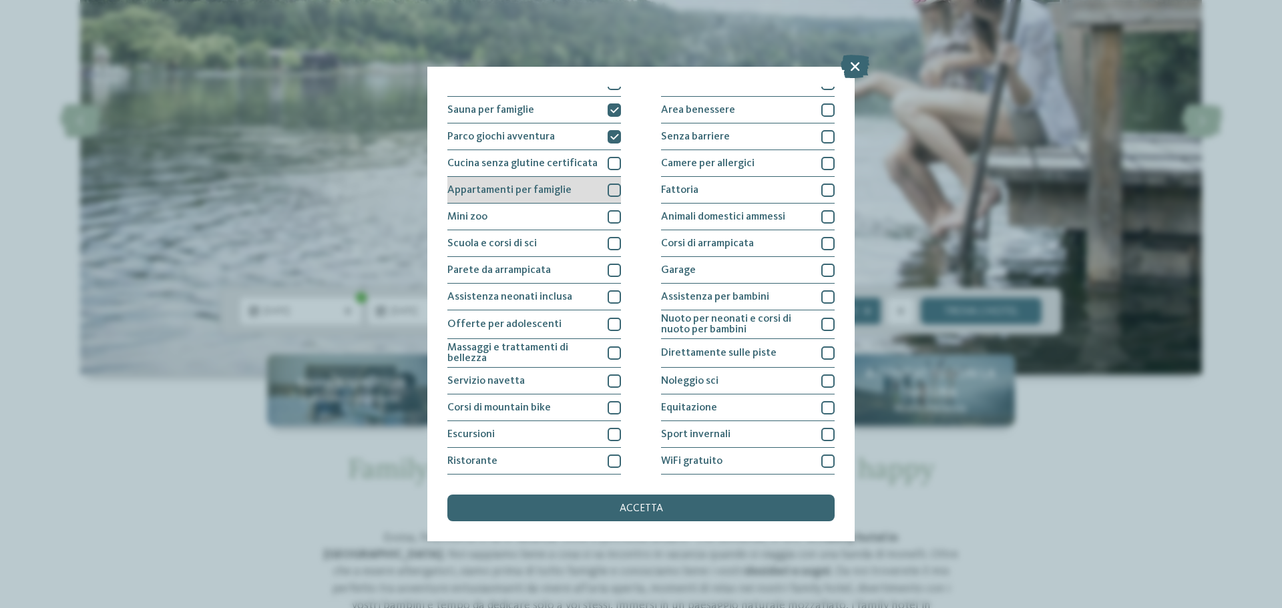
scroll to position [93, 0]
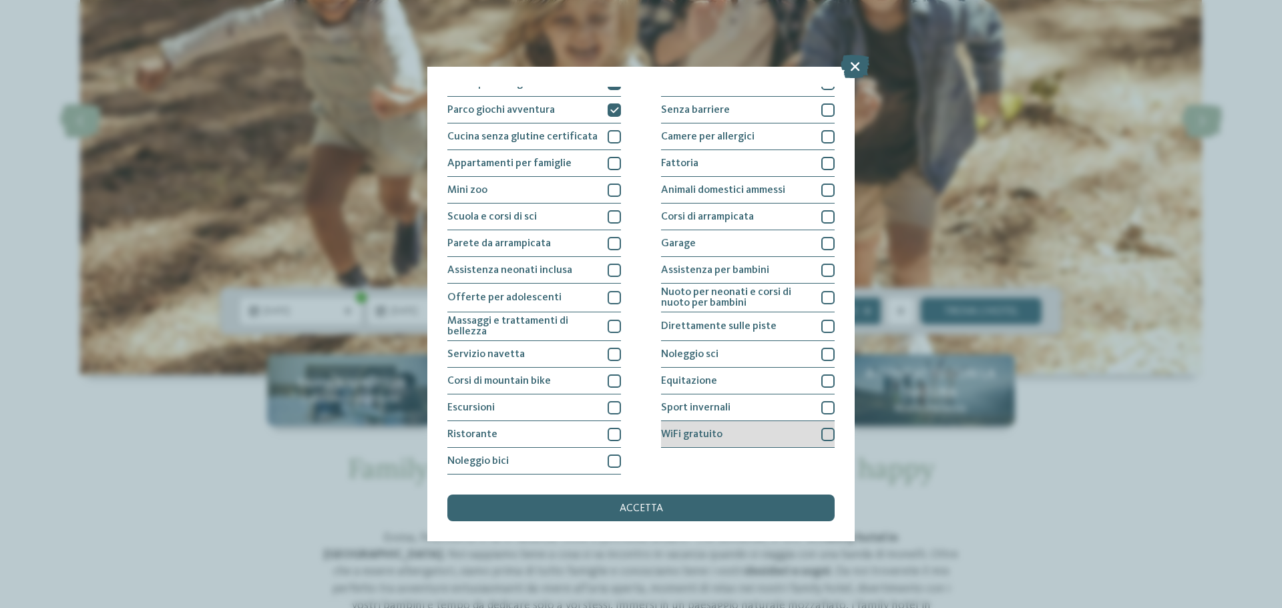
click at [780, 431] on div "WiFi gratuito" at bounding box center [748, 434] width 174 height 27
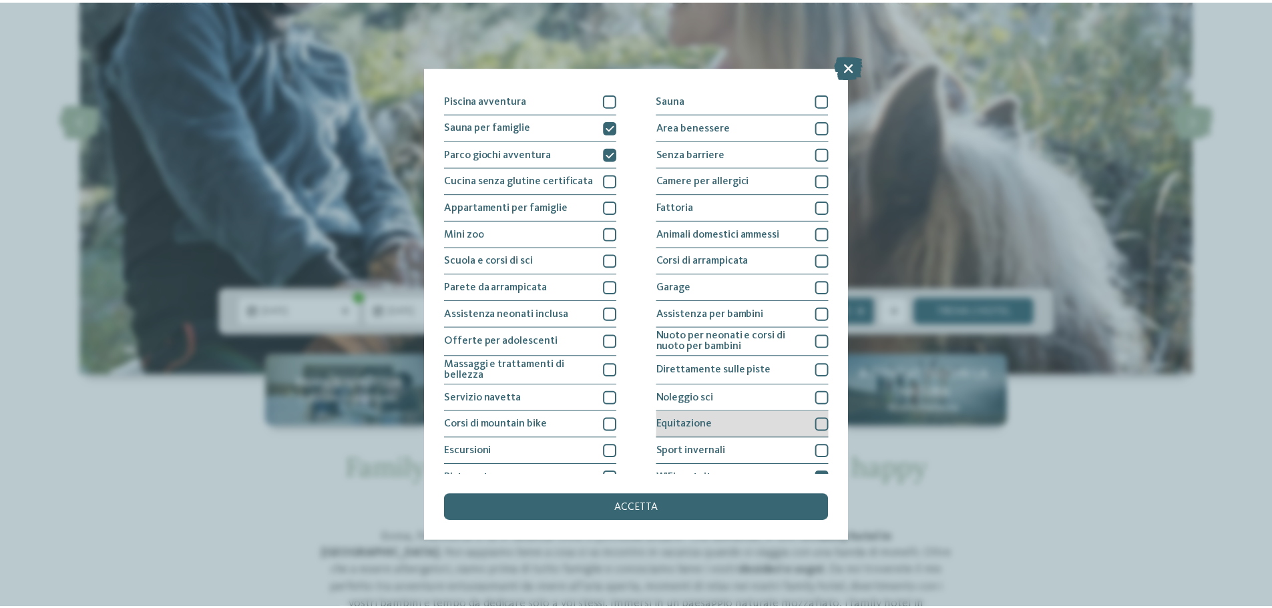
scroll to position [27, 0]
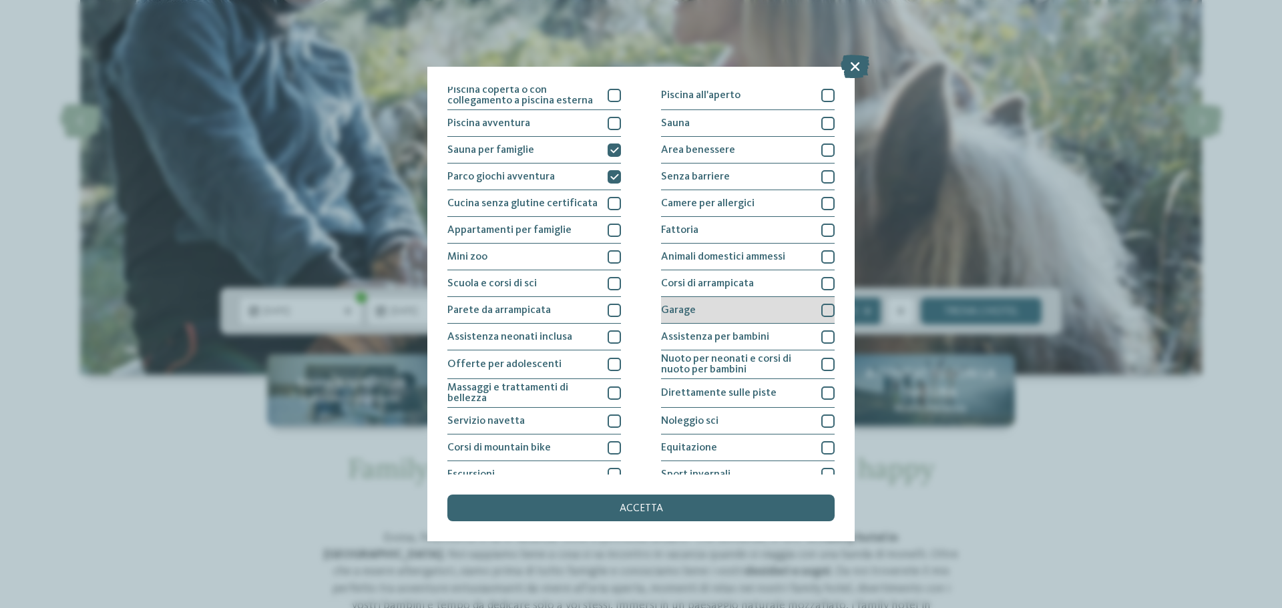
click at [763, 310] on div "Garage" at bounding box center [748, 310] width 174 height 27
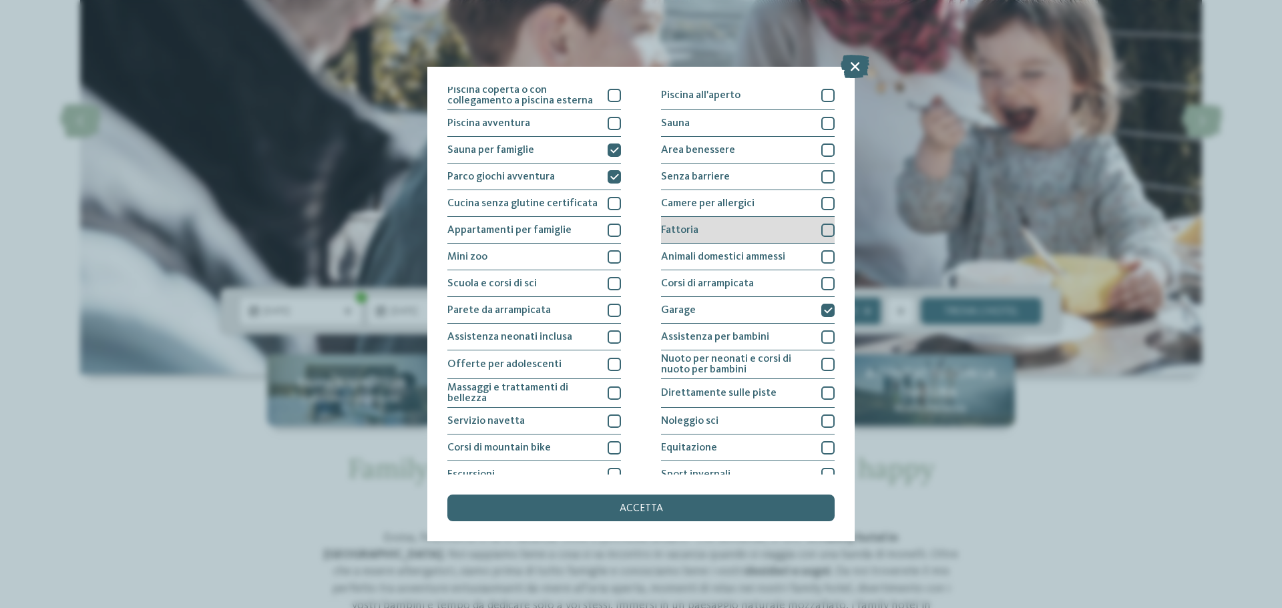
click at [761, 225] on div "Fattoria" at bounding box center [748, 230] width 174 height 27
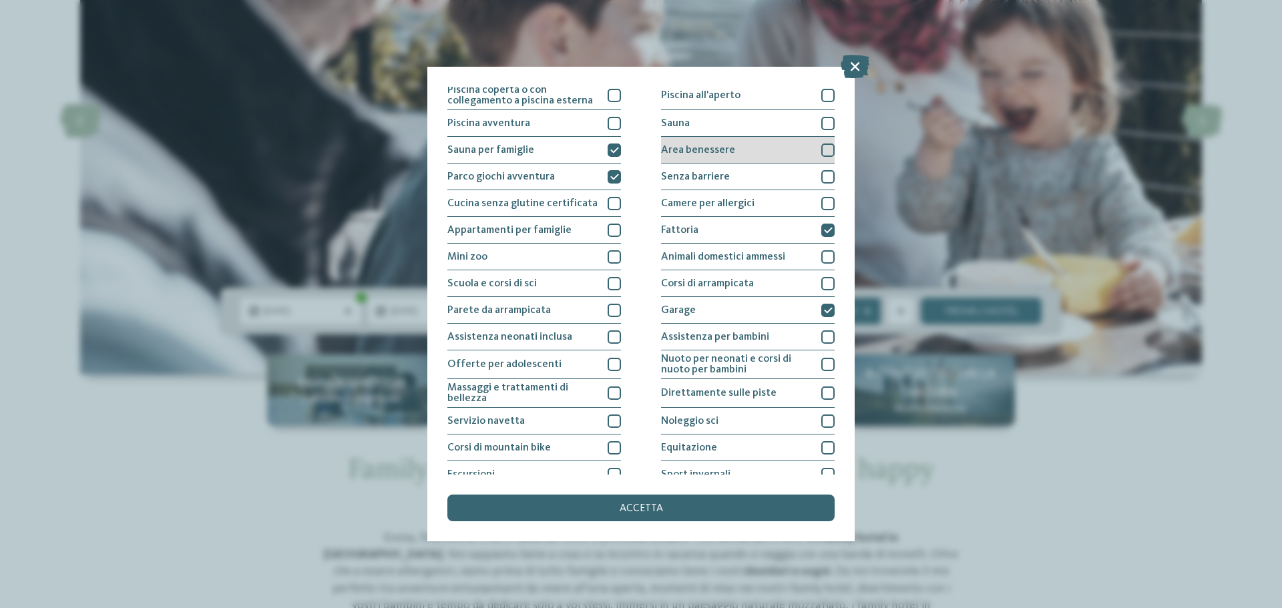
click at [754, 146] on div "Area benessere" at bounding box center [748, 150] width 174 height 27
click at [680, 497] on div "accetta" at bounding box center [640, 508] width 387 height 27
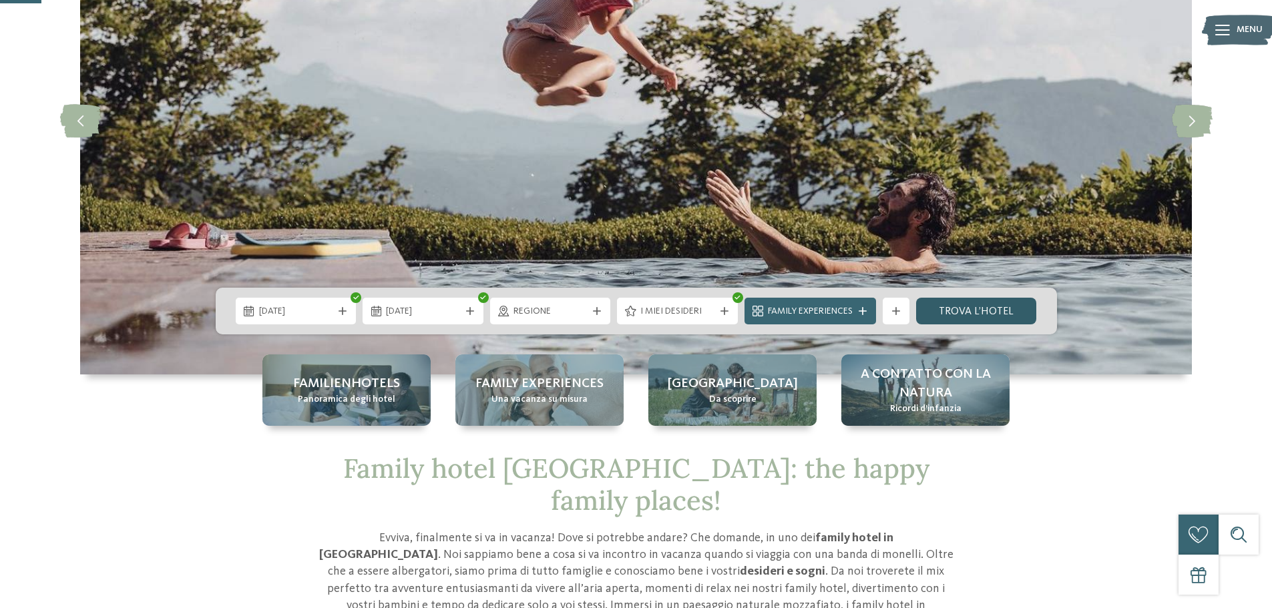
click at [1017, 307] on link "trova l’hotel" at bounding box center [976, 311] width 121 height 27
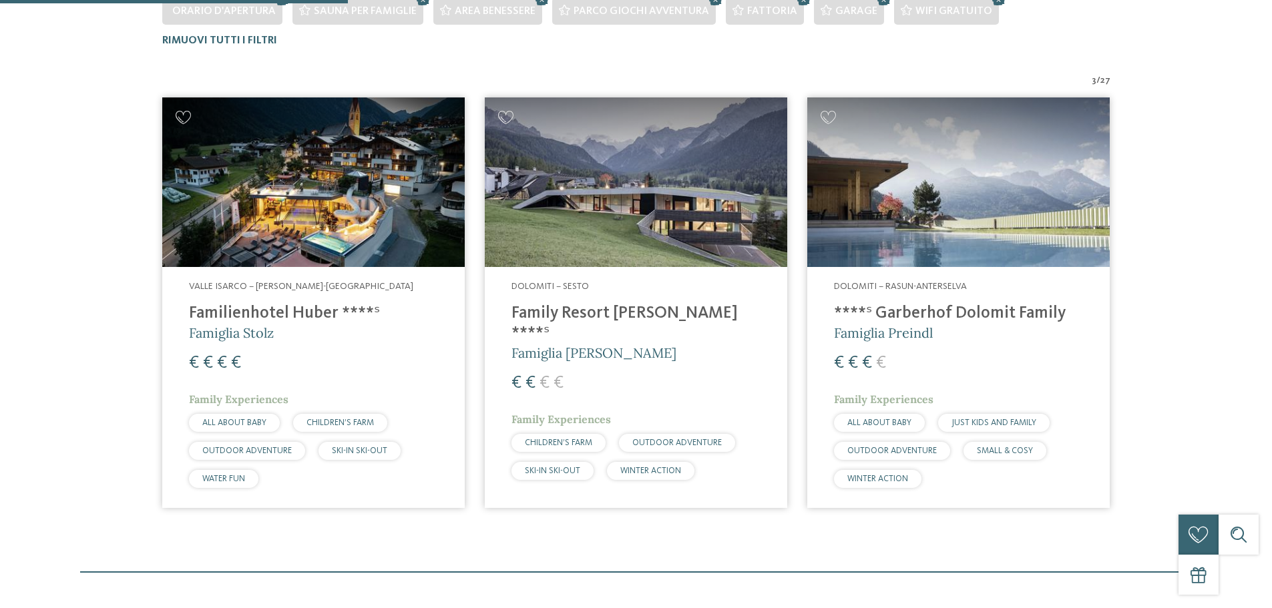
scroll to position [438, 0]
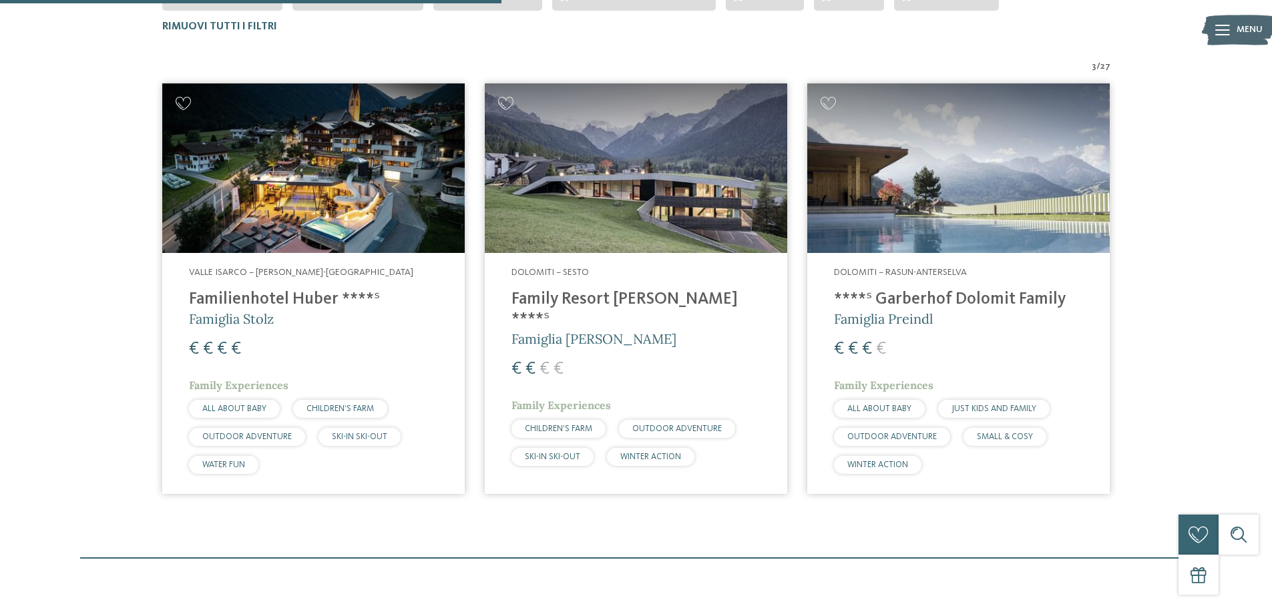
click at [657, 169] on img at bounding box center [636, 168] width 302 height 170
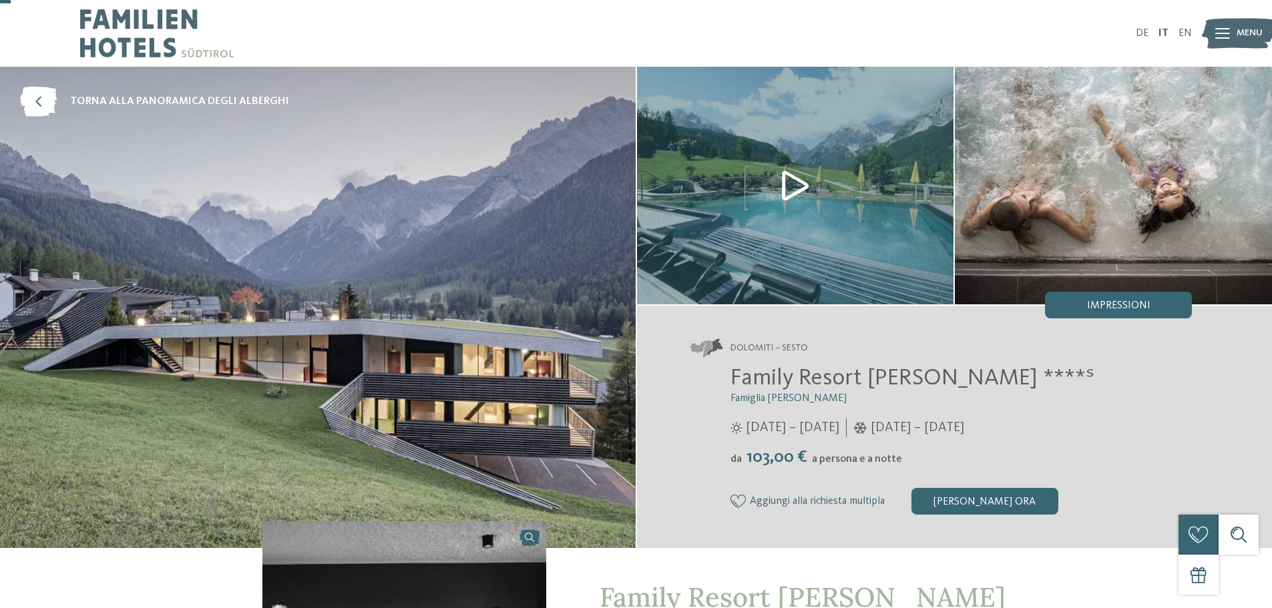
scroll to position [67, 0]
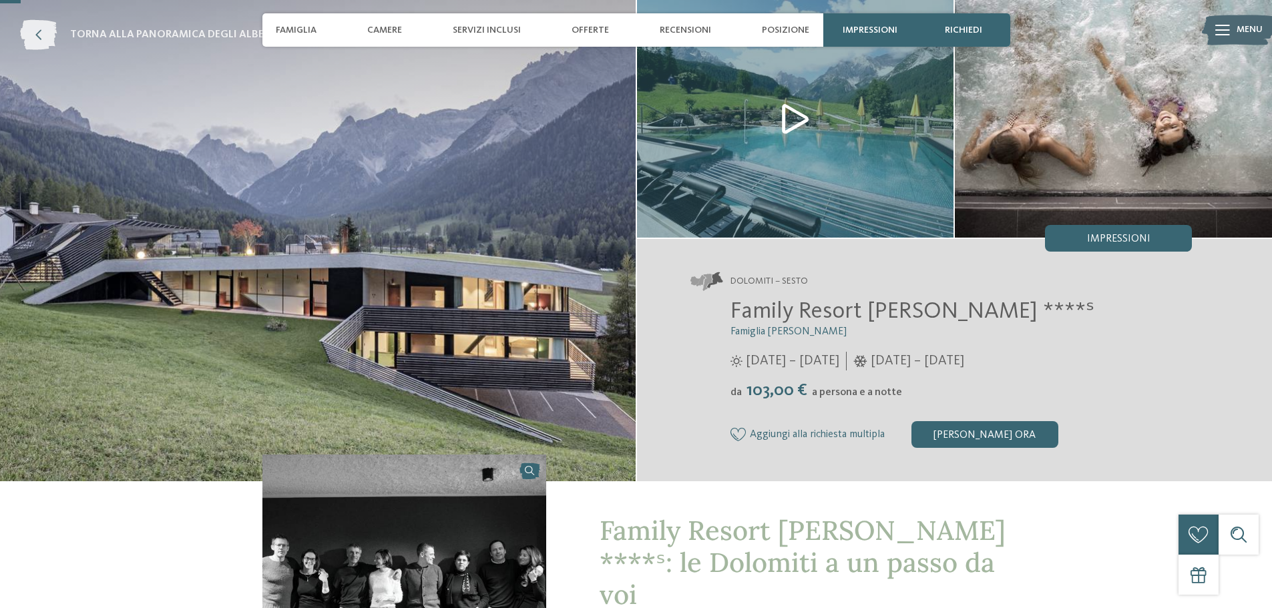
click at [27, 37] on icon at bounding box center [38, 35] width 37 height 30
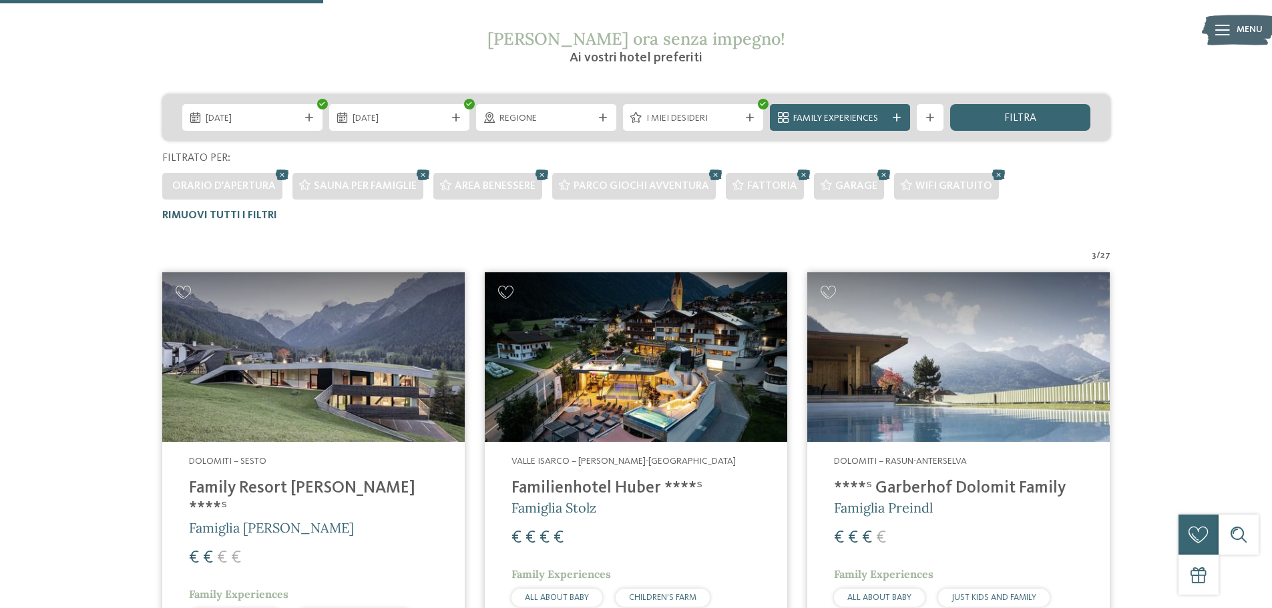
scroll to position [238, 0]
